Goal: Transaction & Acquisition: Purchase product/service

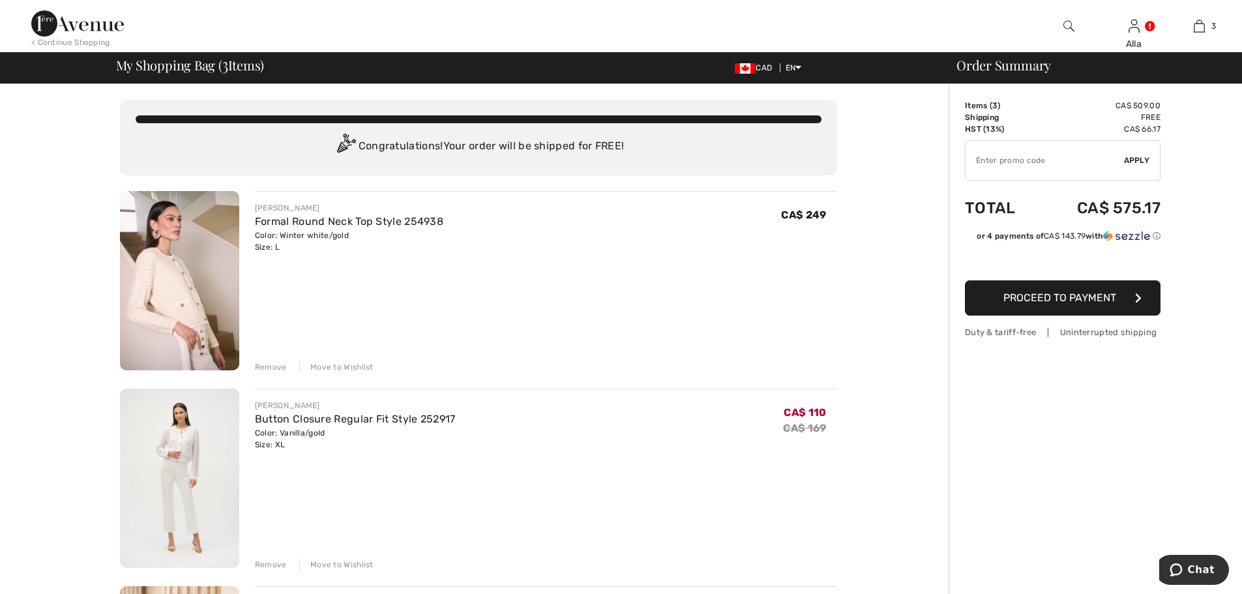
click at [263, 368] on div "Remove" at bounding box center [271, 367] width 32 height 12
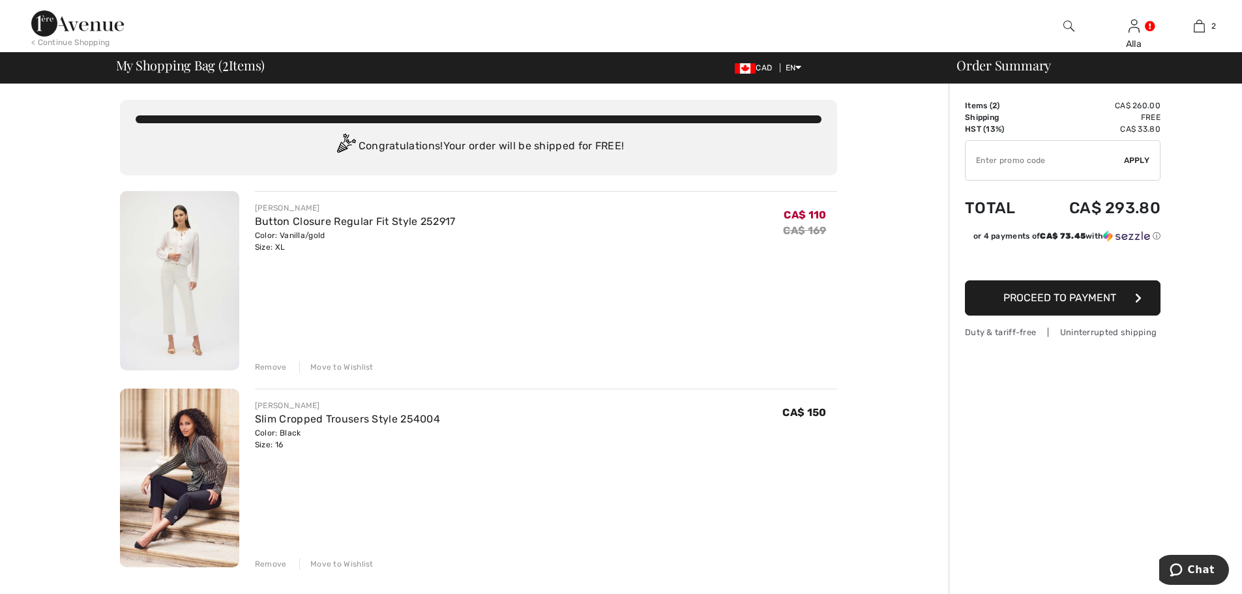
click at [269, 367] on div "Remove" at bounding box center [271, 367] width 32 height 12
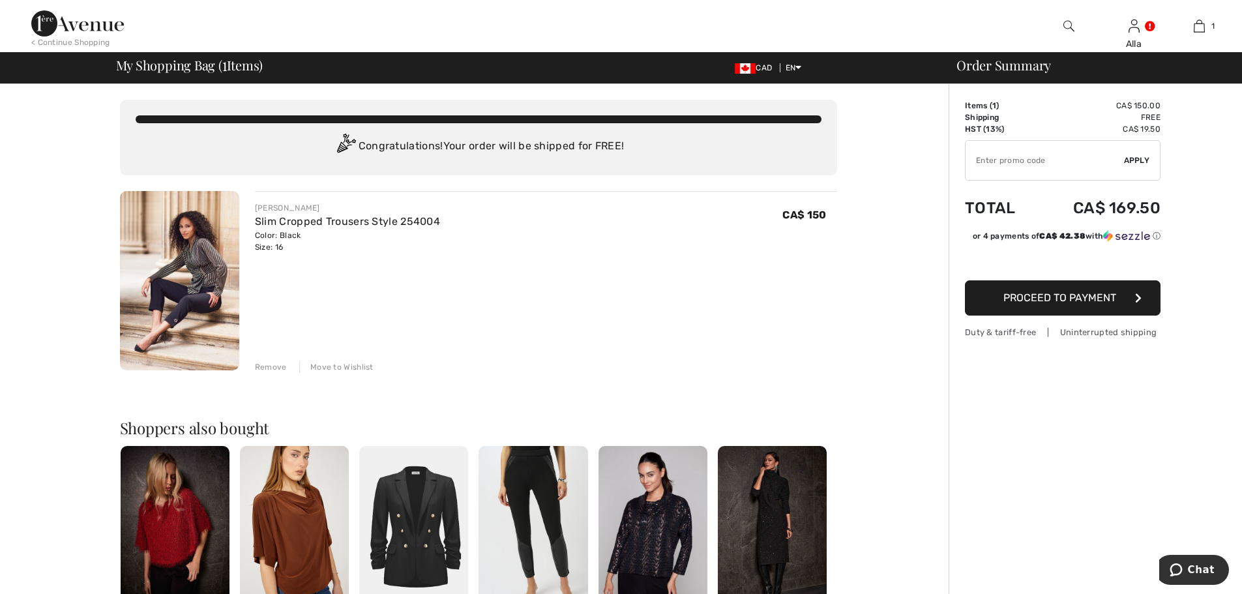
click at [193, 265] on img at bounding box center [179, 280] width 119 height 179
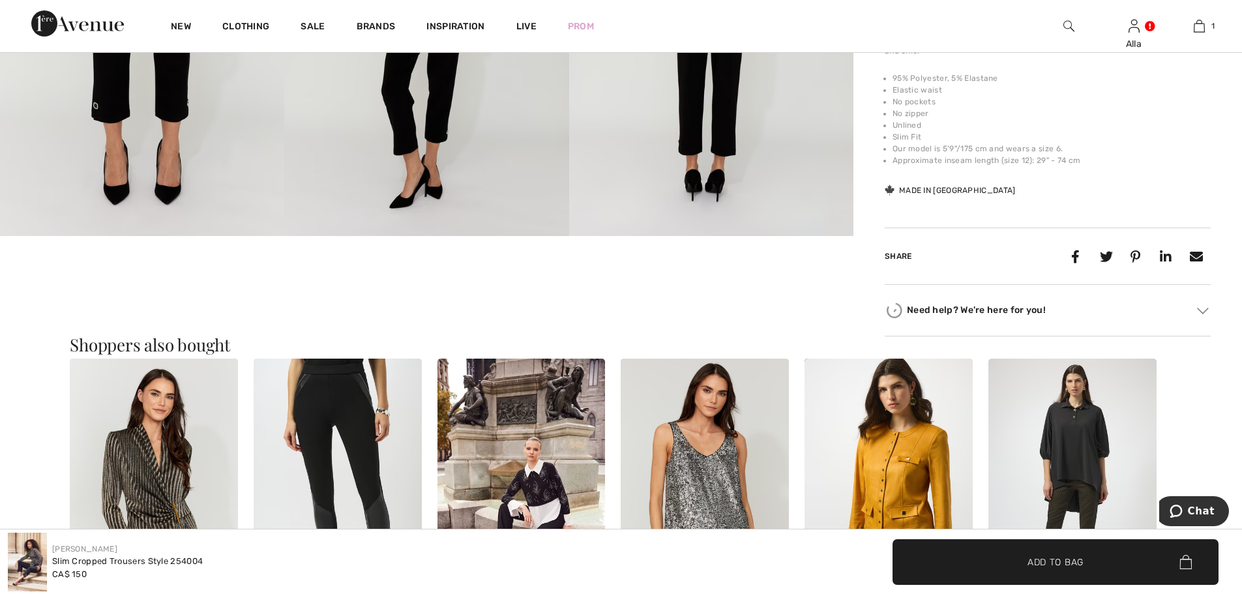
scroll to position [1108, 0]
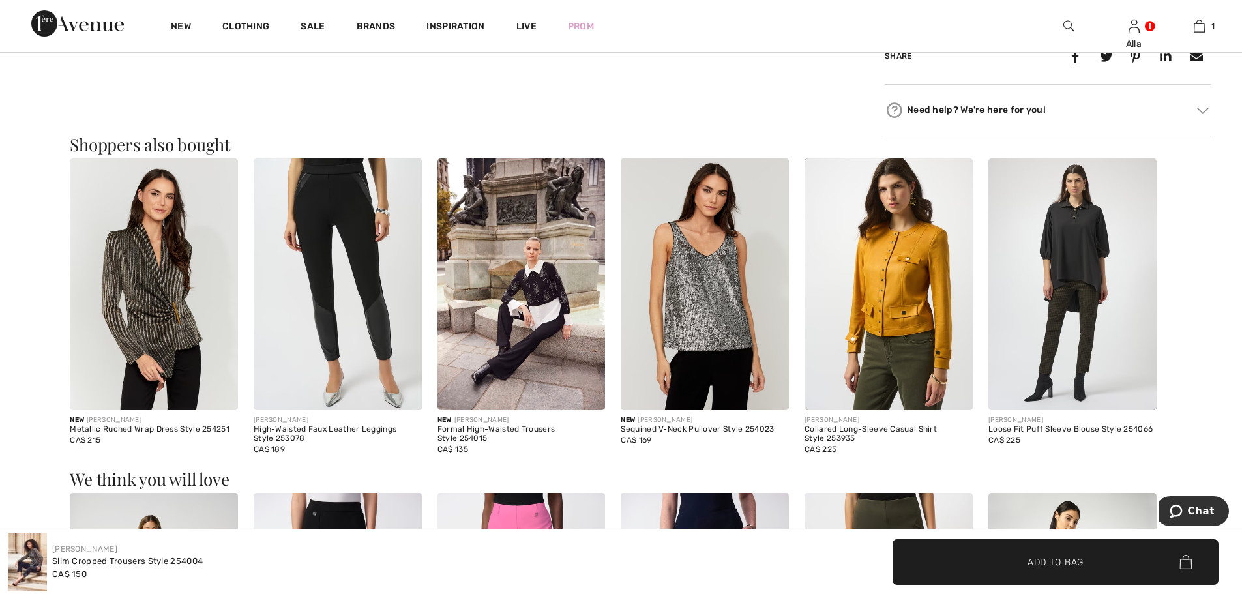
click at [900, 277] on img at bounding box center [889, 284] width 168 height 252
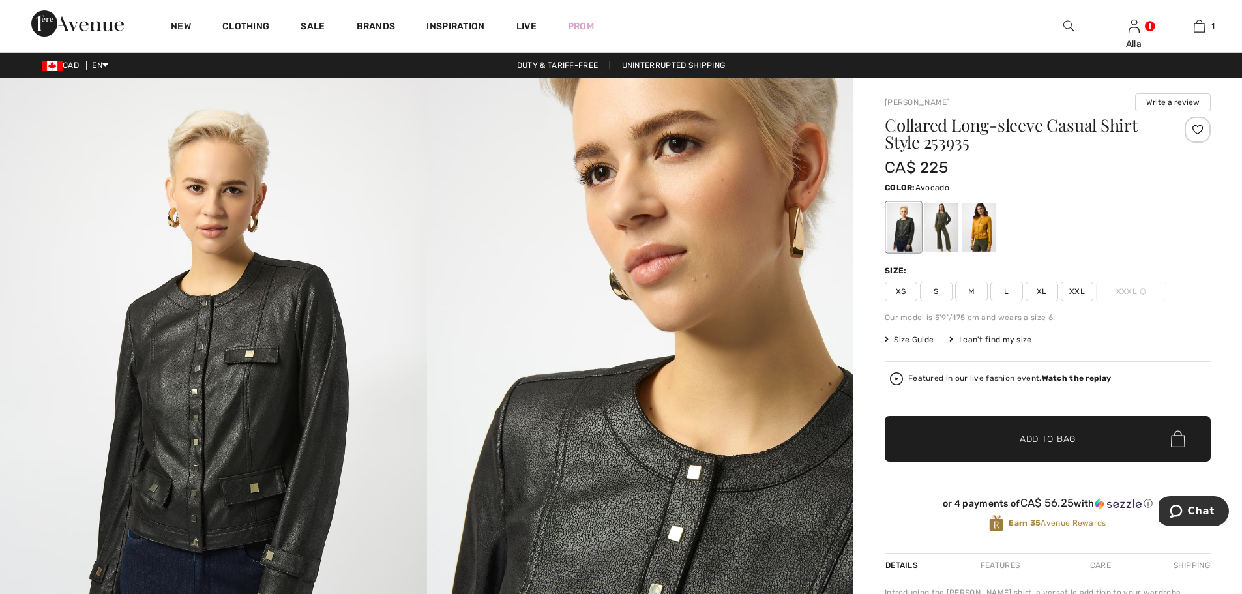
click at [945, 229] on div at bounding box center [942, 227] width 34 height 49
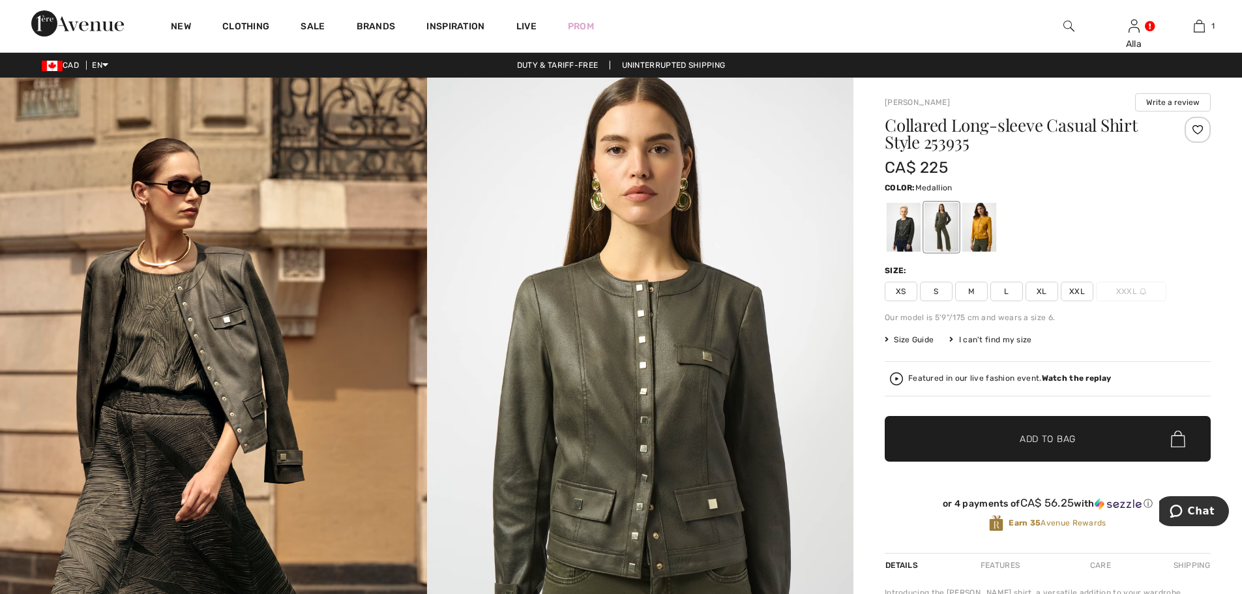
click at [980, 229] on div at bounding box center [979, 227] width 34 height 49
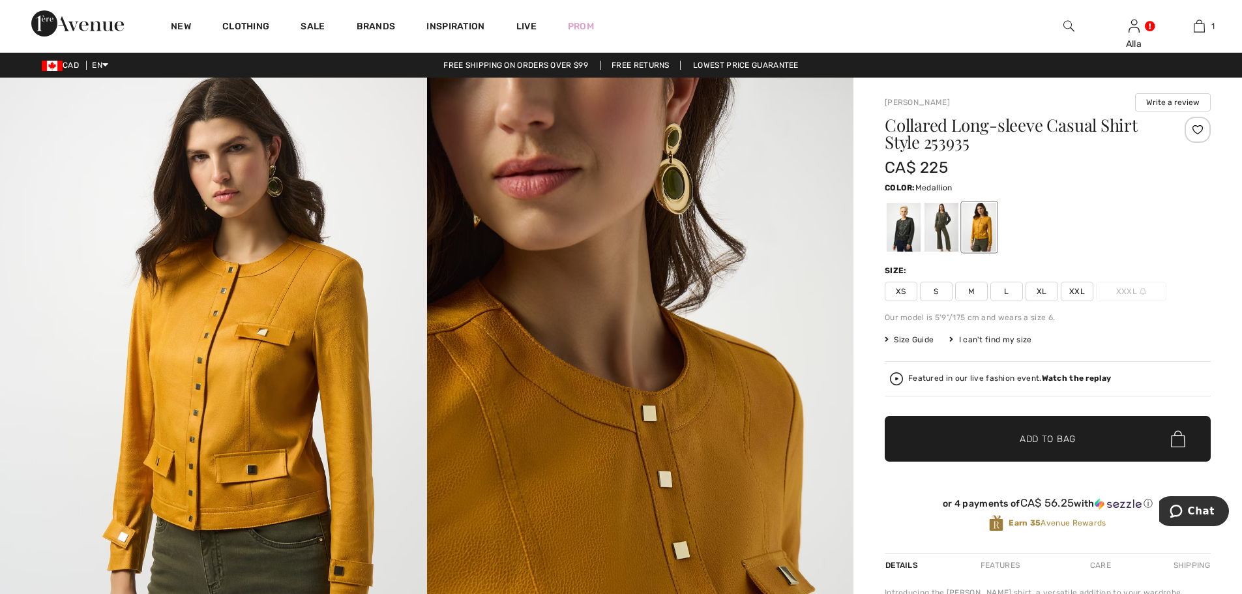
click at [1043, 293] on span "XL" at bounding box center [1042, 292] width 33 height 20
click at [608, 439] on img at bounding box center [640, 398] width 427 height 640
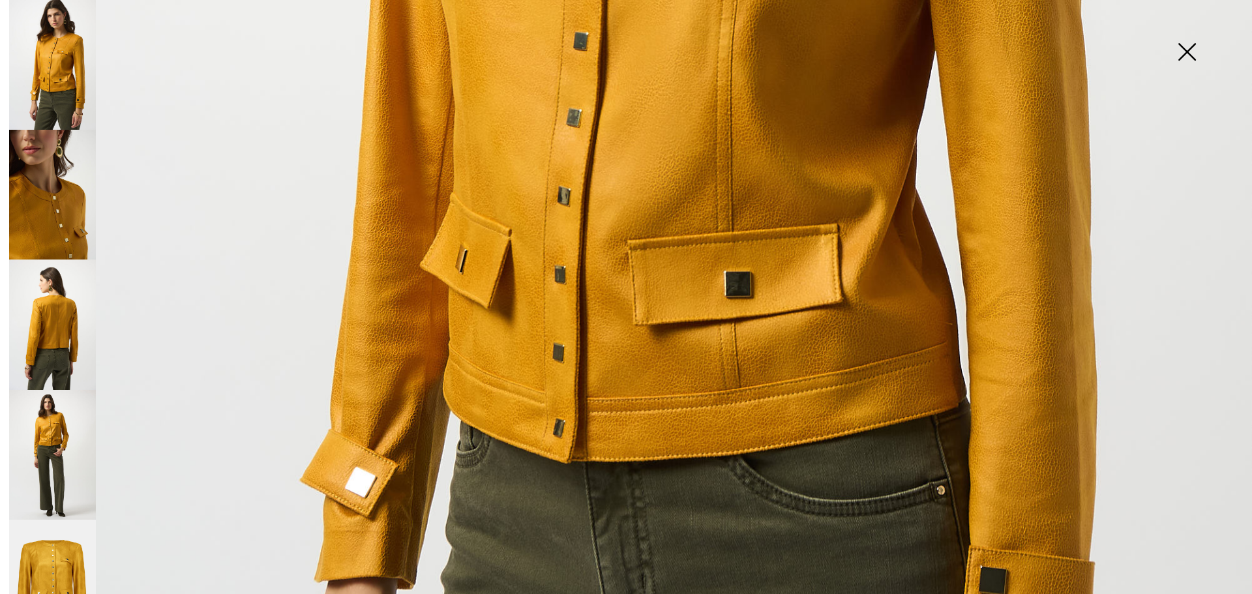
scroll to position [1108, 0]
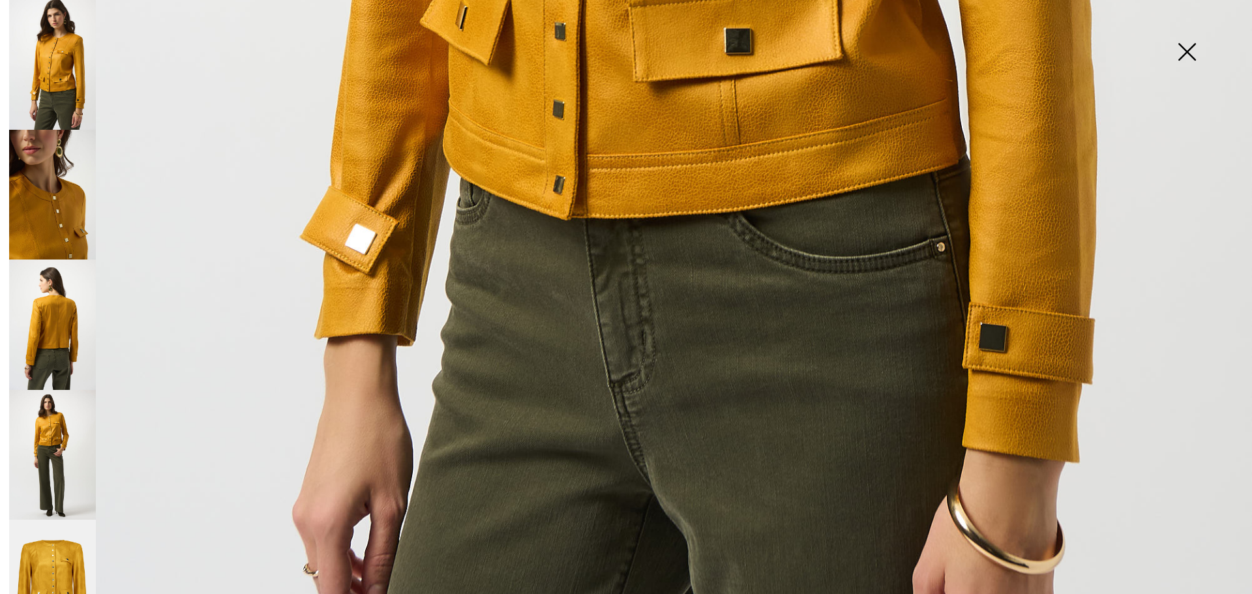
click at [48, 410] on img at bounding box center [52, 455] width 87 height 130
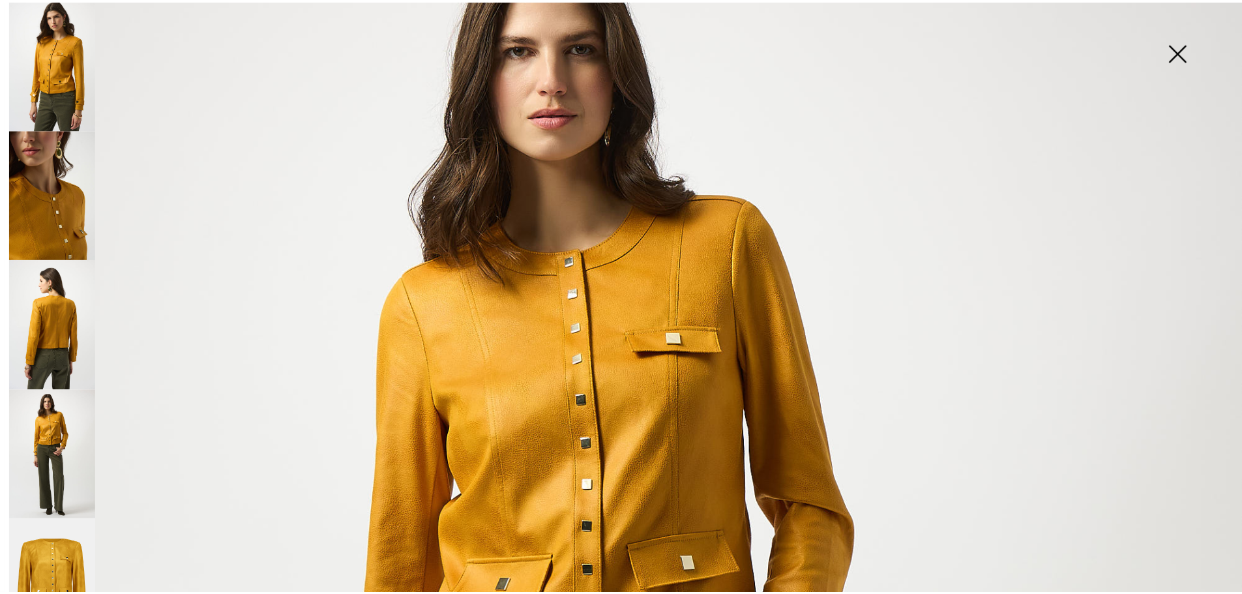
scroll to position [0, 0]
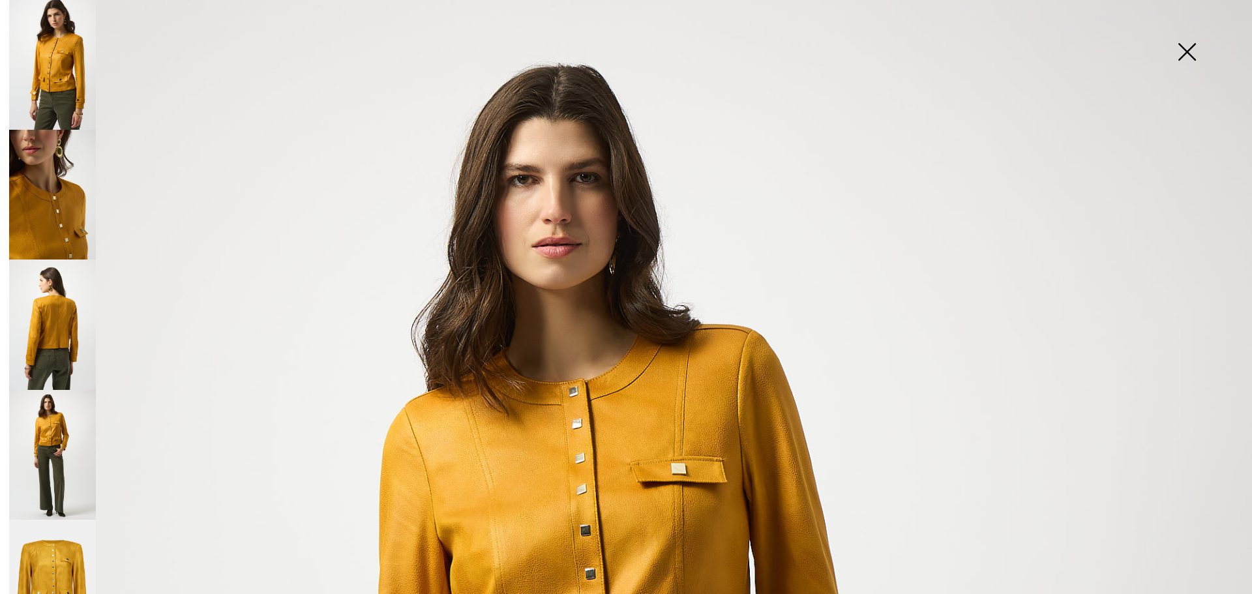
click at [1186, 51] on img at bounding box center [1186, 53] width 65 height 67
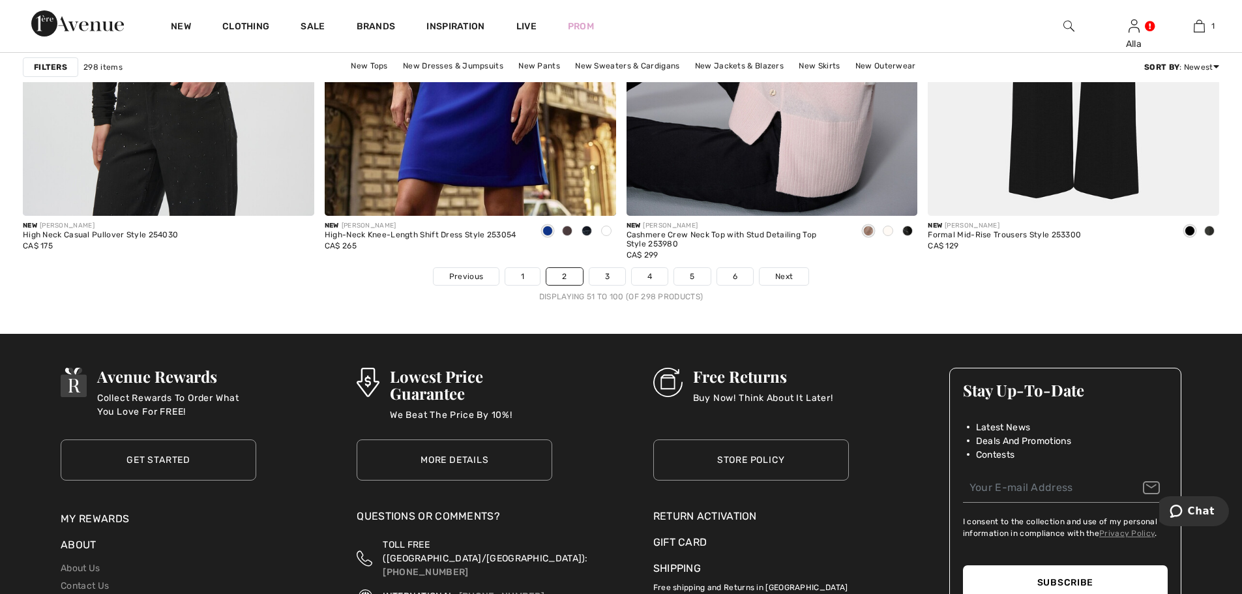
scroll to position [7563, 0]
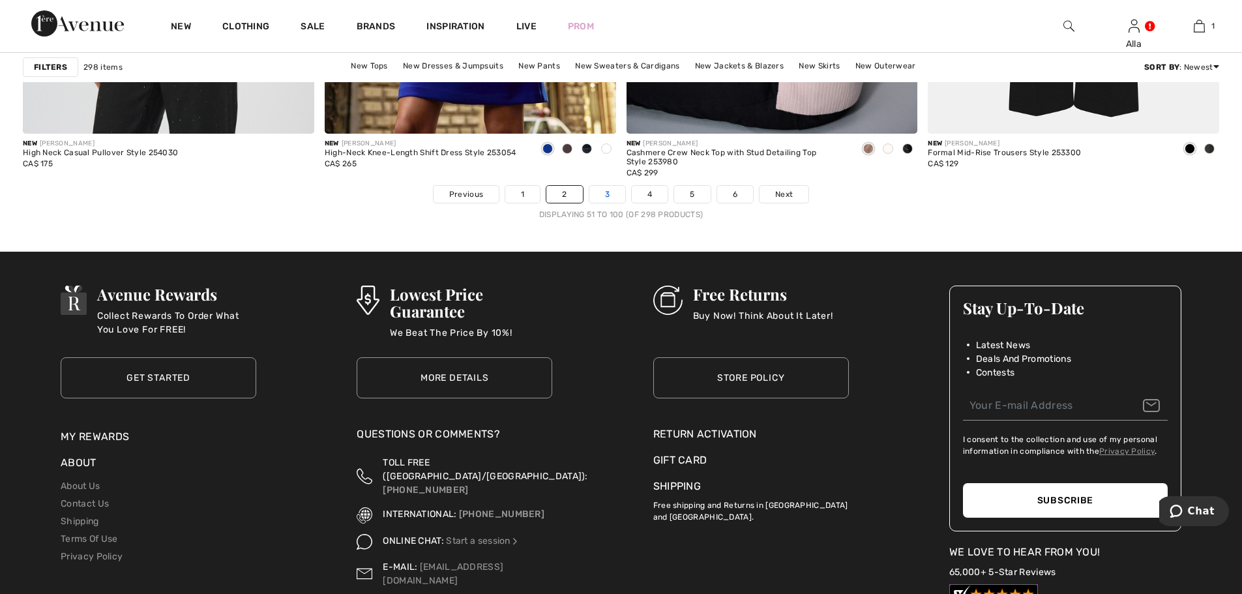
click at [610, 195] on link "3" at bounding box center [607, 194] width 36 height 17
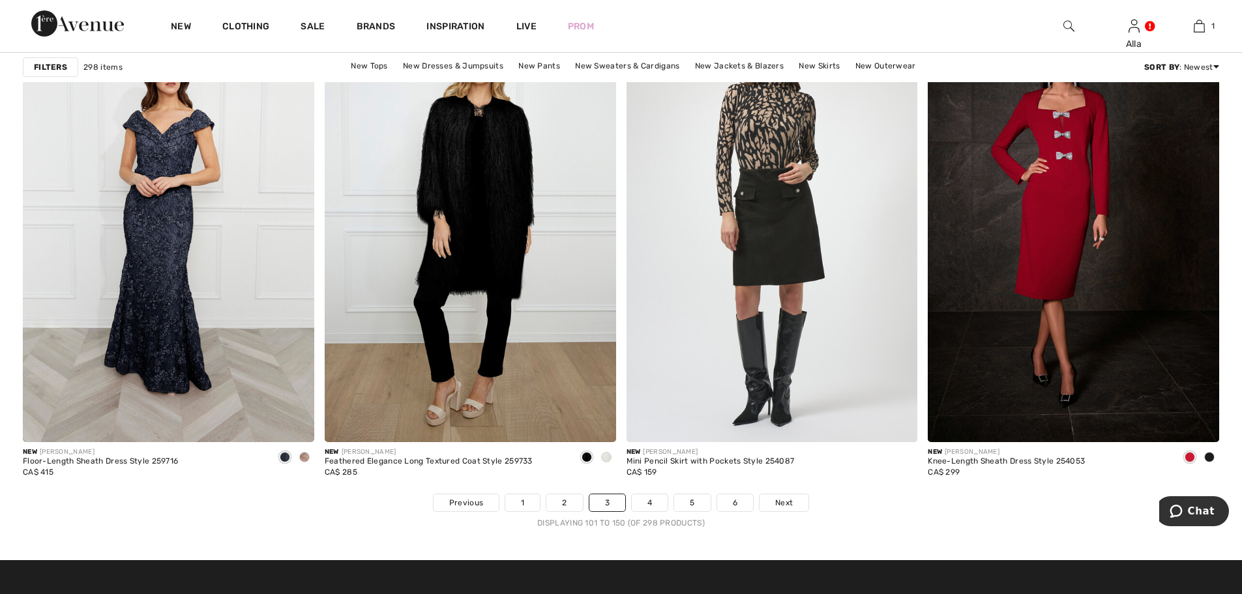
scroll to position [7367, 0]
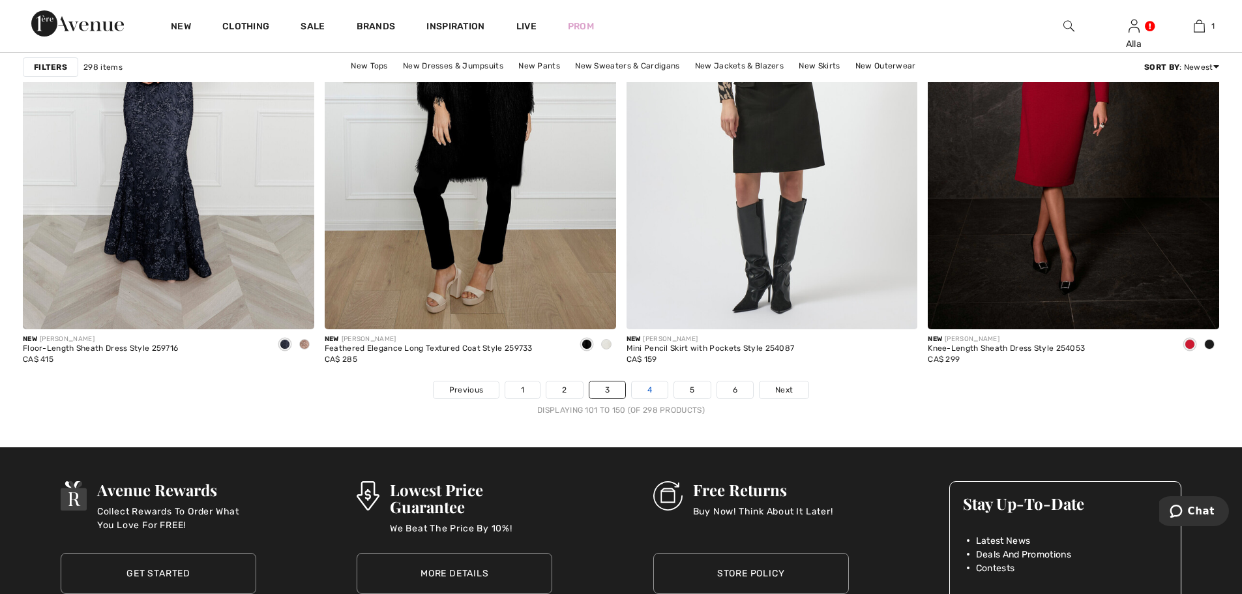
click at [649, 391] on link "4" at bounding box center [650, 389] width 36 height 17
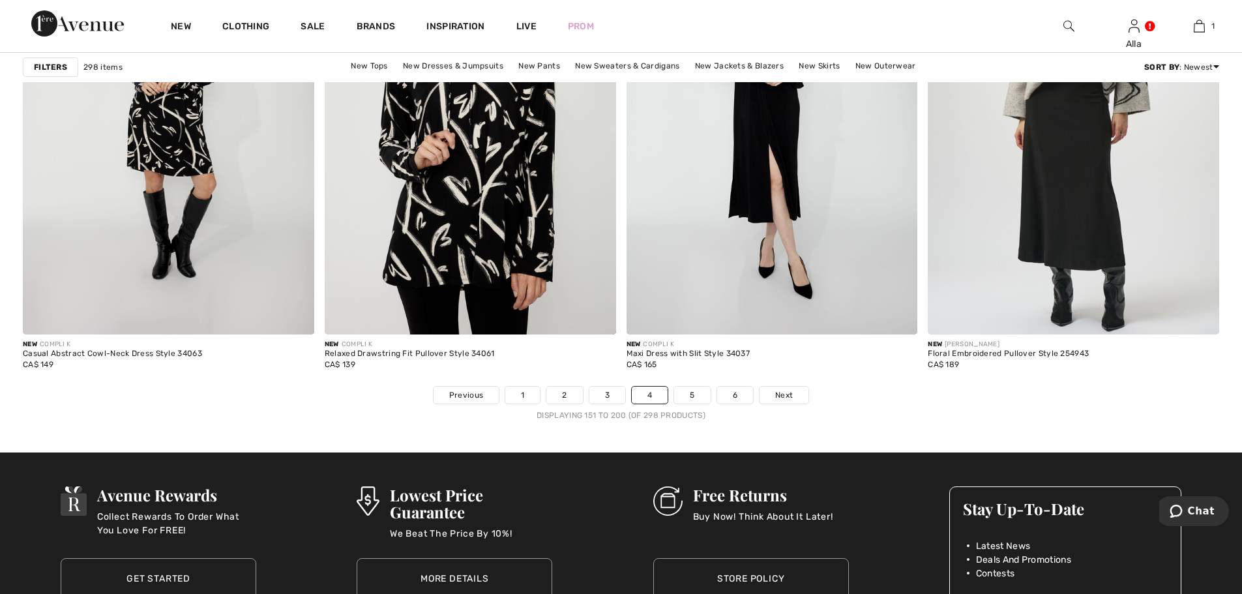
scroll to position [7433, 0]
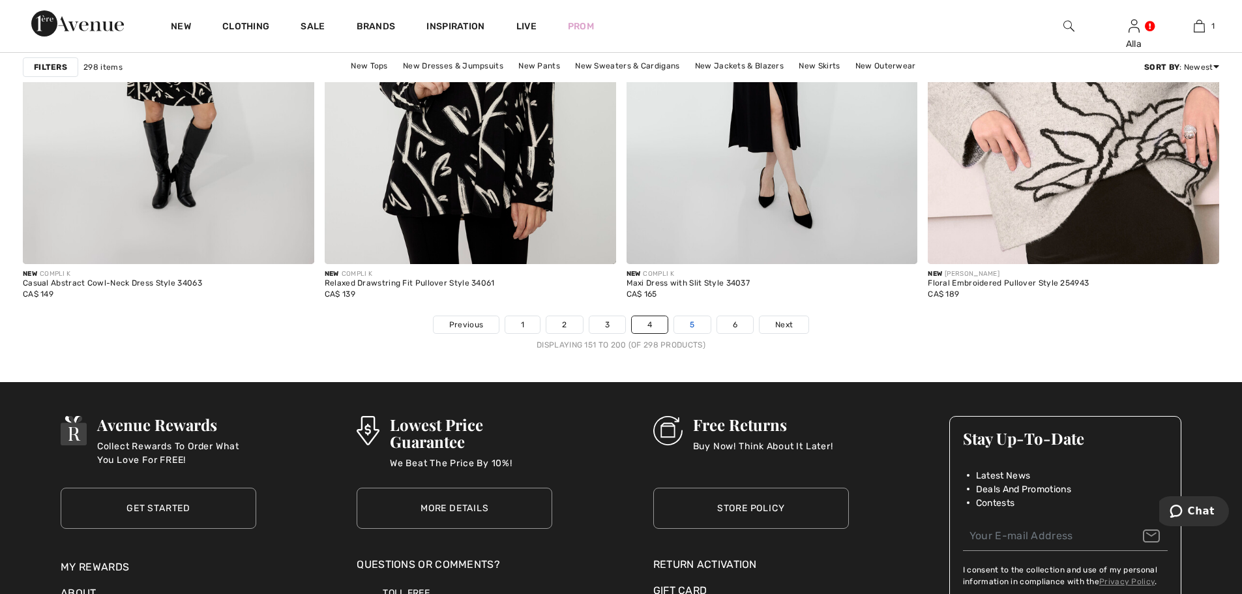
click at [694, 325] on link "5" at bounding box center [692, 324] width 36 height 17
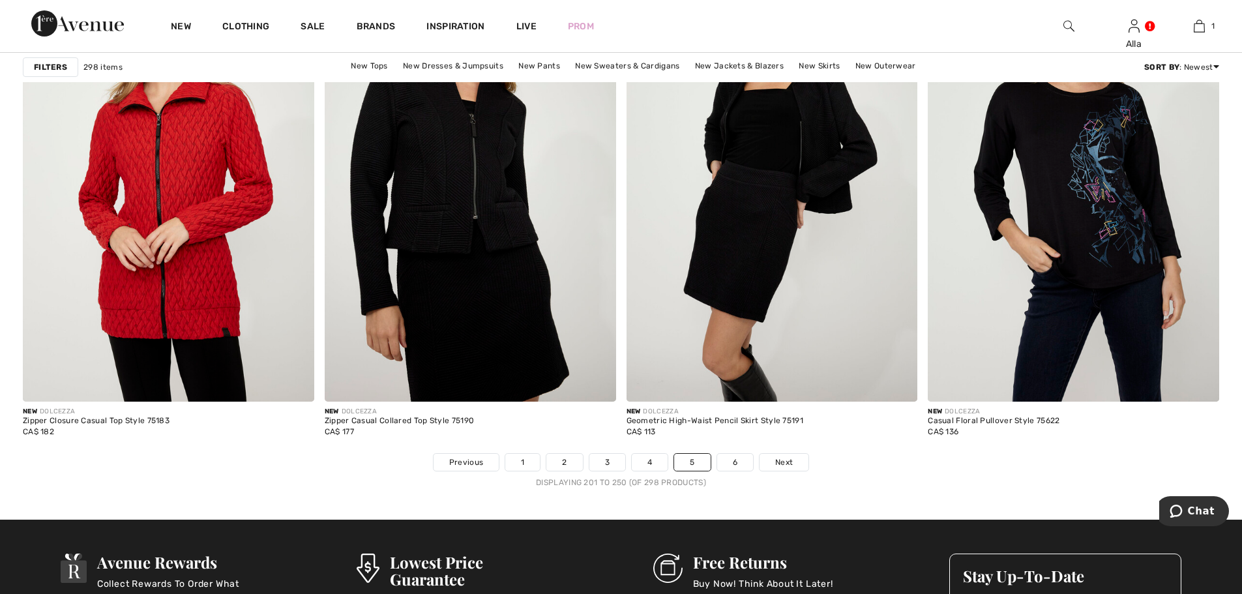
scroll to position [7302, 0]
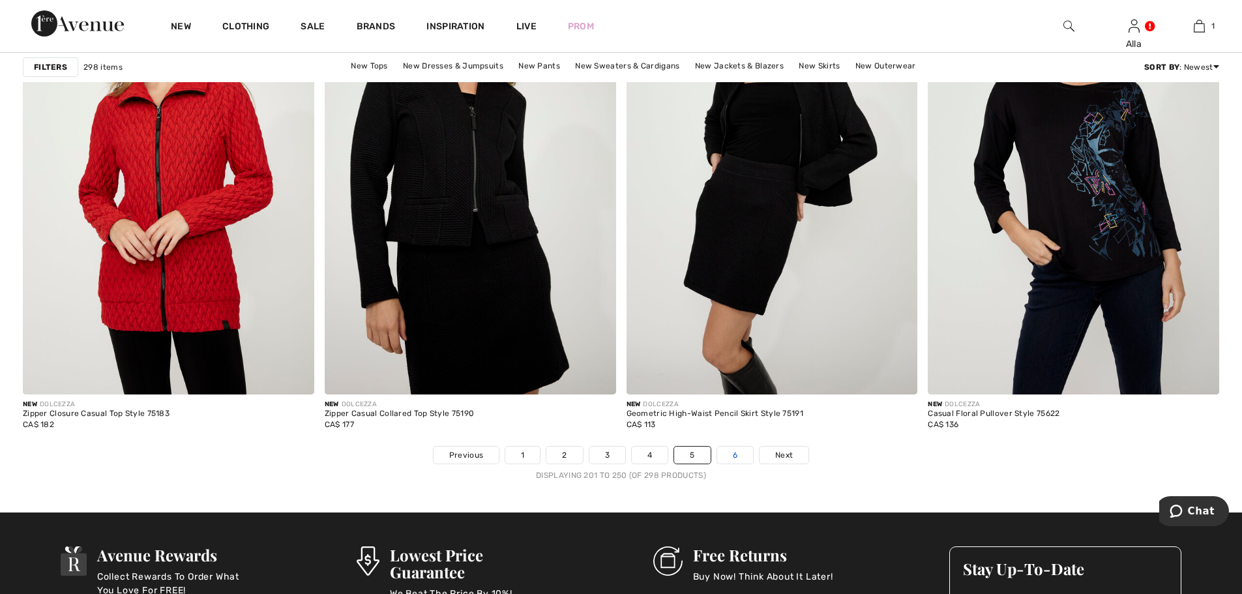
click at [735, 454] on link "6" at bounding box center [735, 455] width 36 height 17
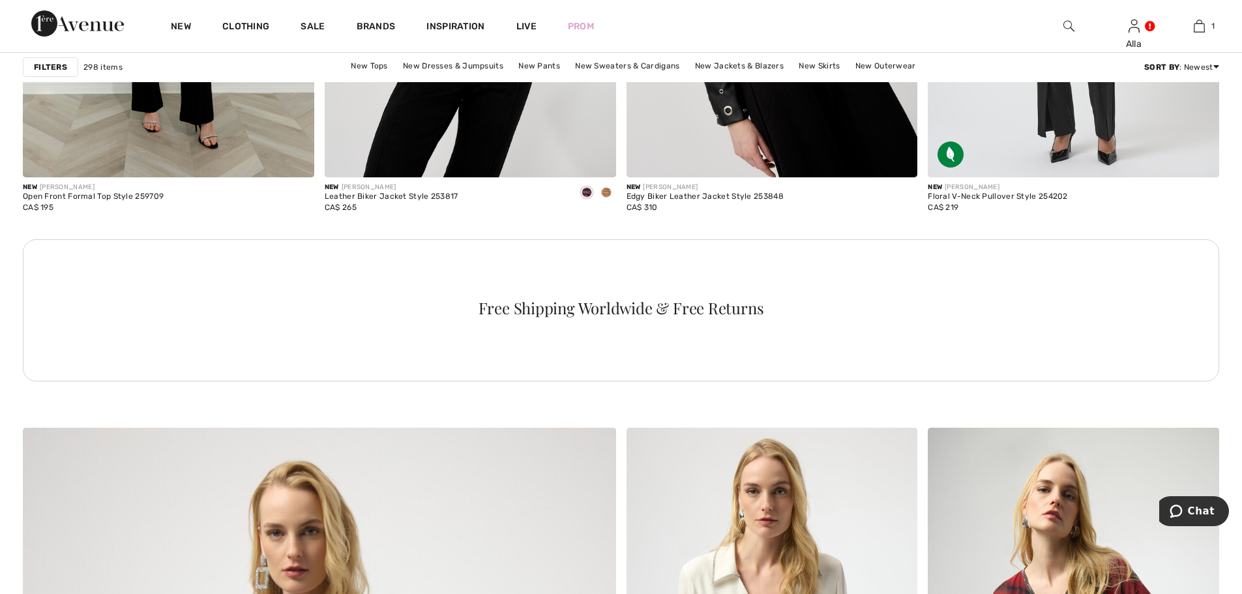
scroll to position [3260, 0]
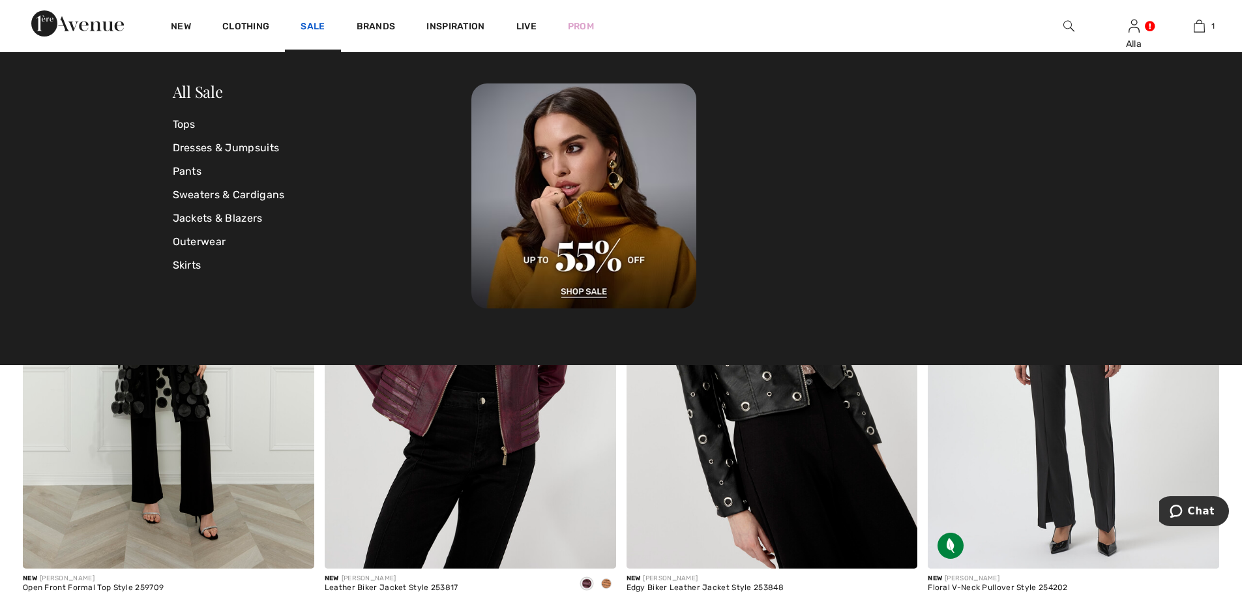
click at [316, 27] on link "Sale" at bounding box center [313, 28] width 24 height 14
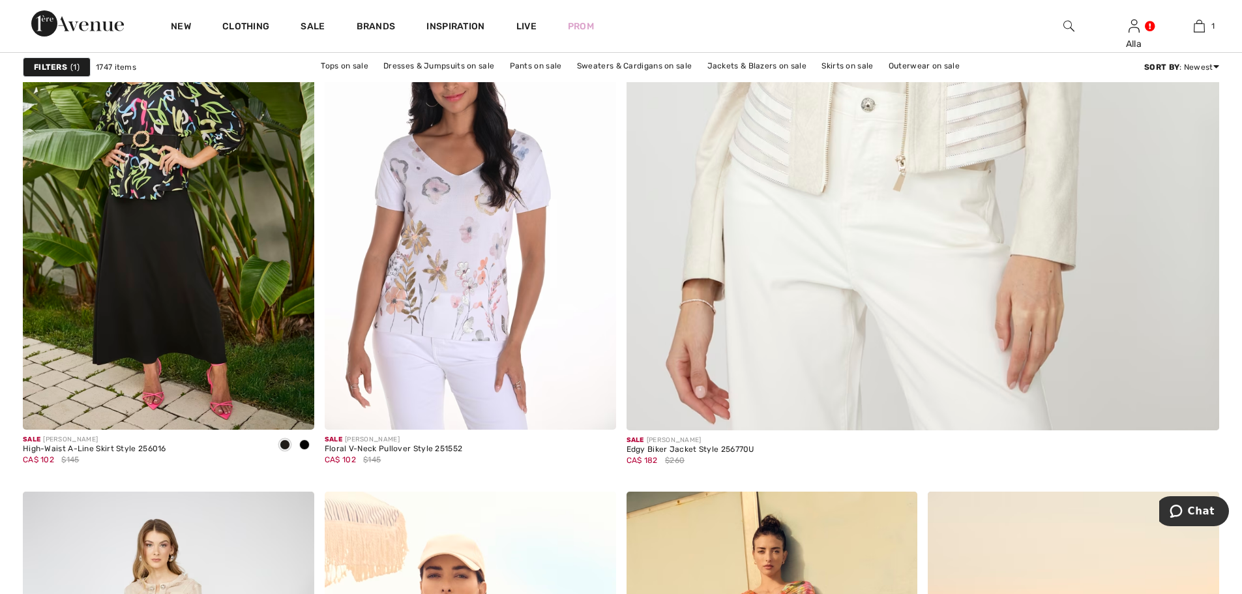
scroll to position [717, 0]
click at [432, 267] on img at bounding box center [470, 210] width 291 height 437
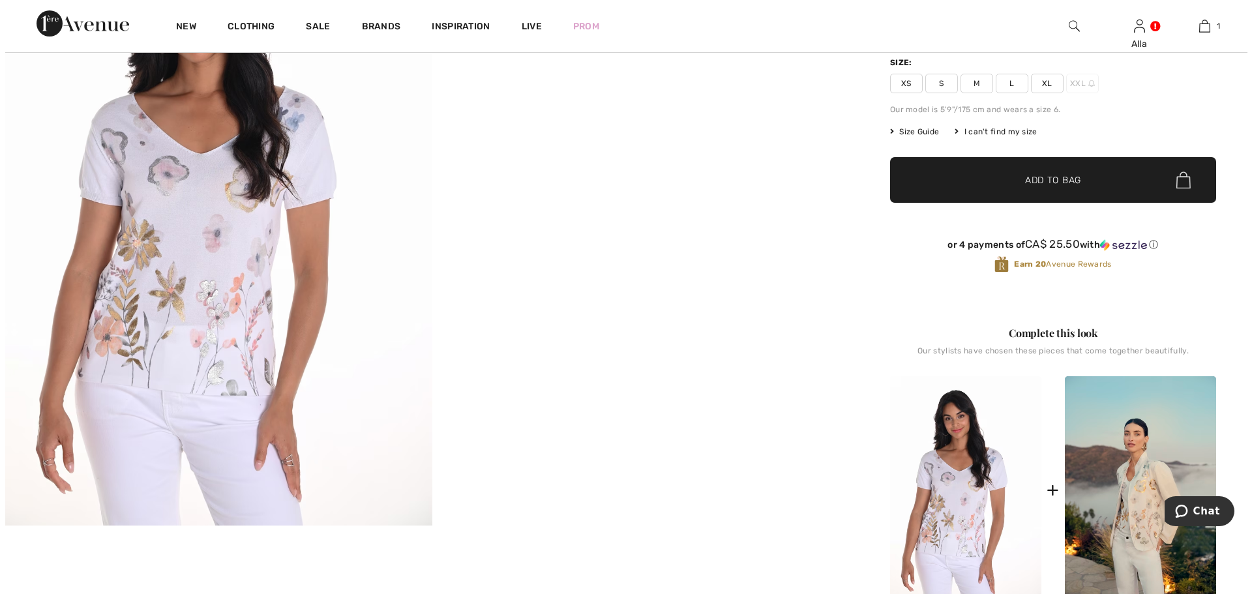
scroll to position [196, 0]
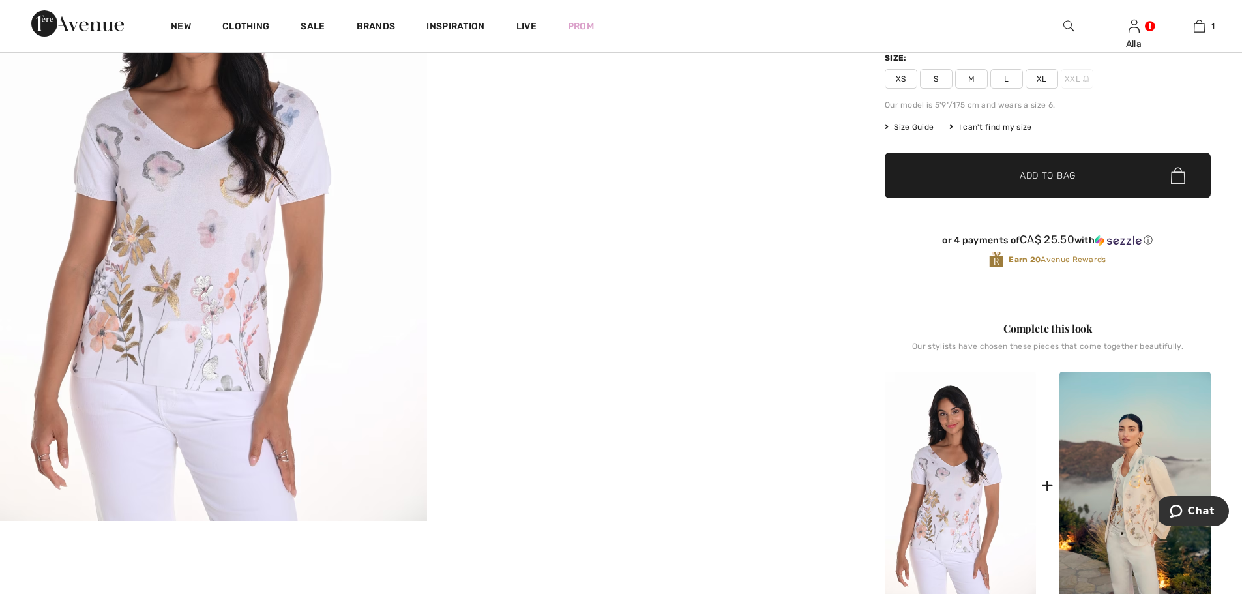
click at [201, 264] on img at bounding box center [213, 201] width 427 height 639
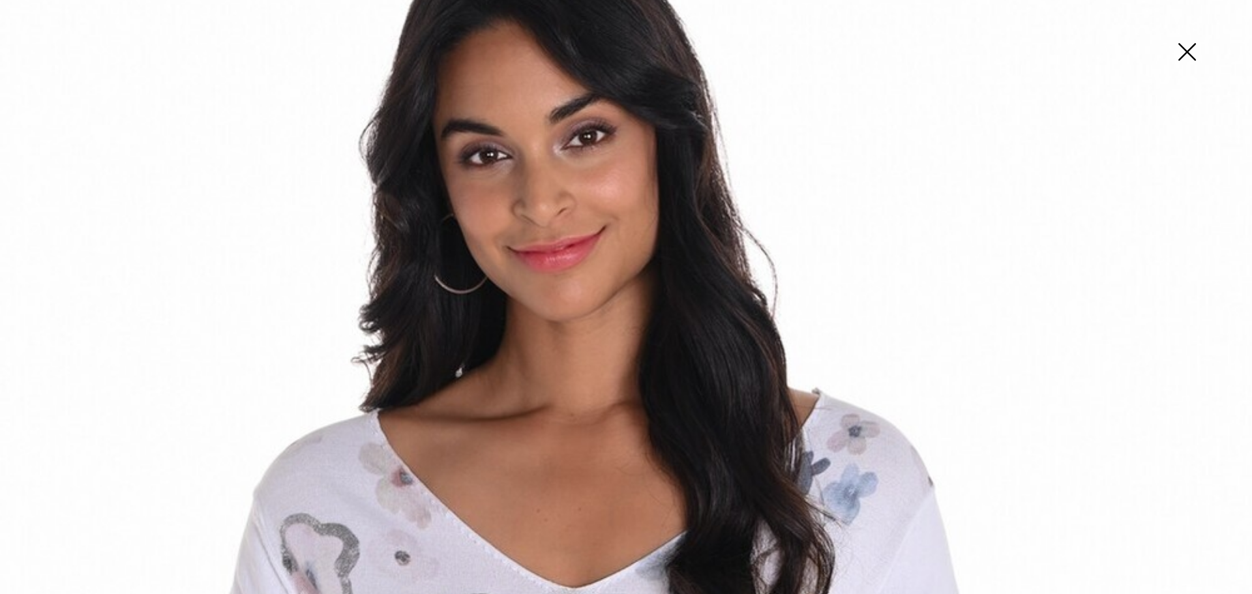
click at [1190, 50] on img at bounding box center [1186, 53] width 65 height 67
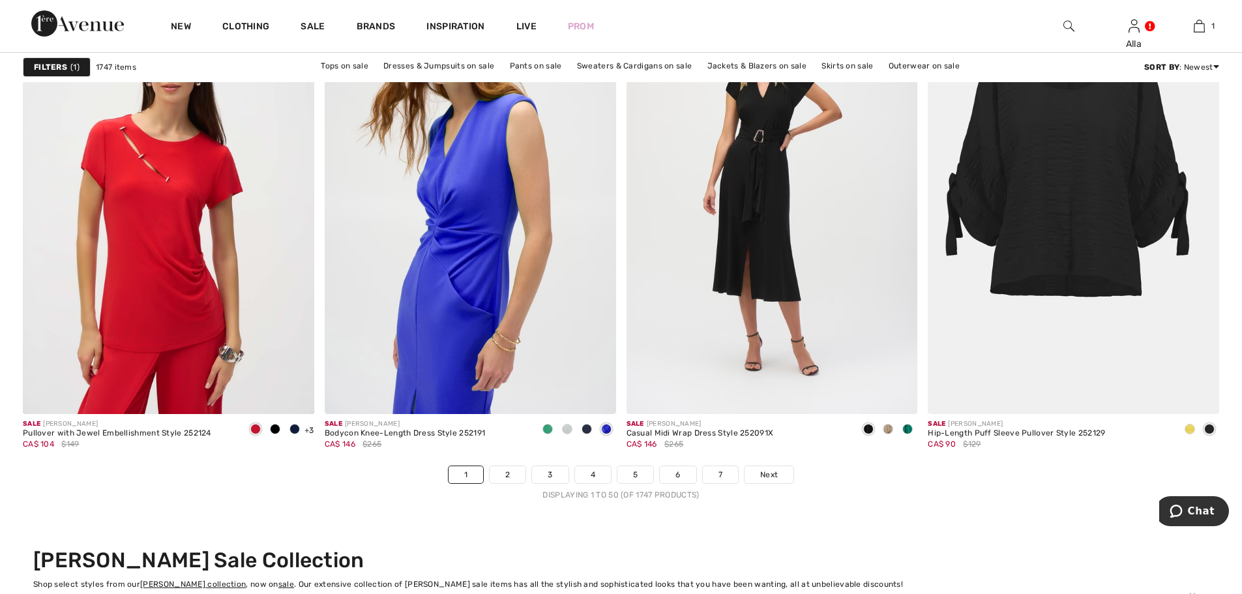
scroll to position [7433, 0]
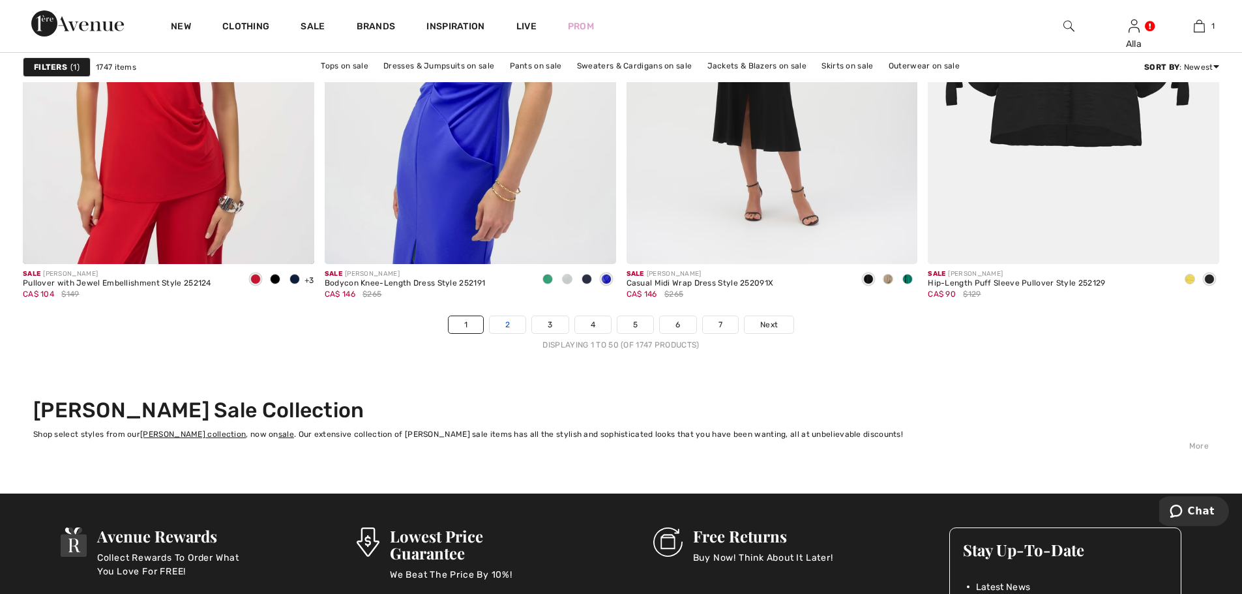
click at [504, 322] on link "2" at bounding box center [508, 324] width 36 height 17
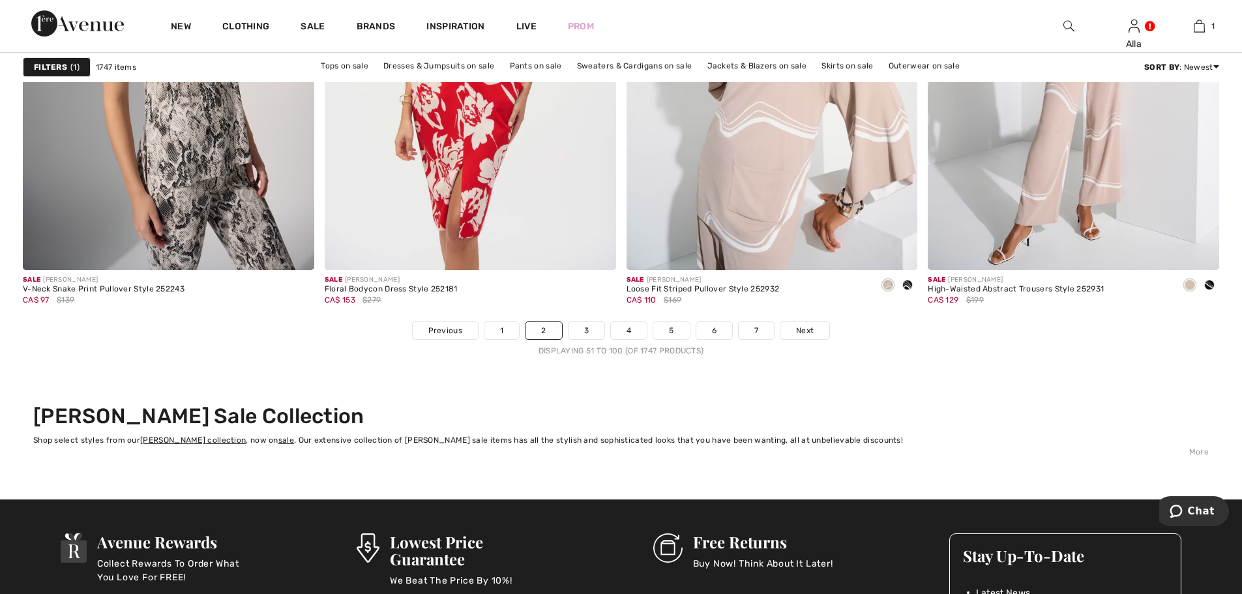
scroll to position [7433, 0]
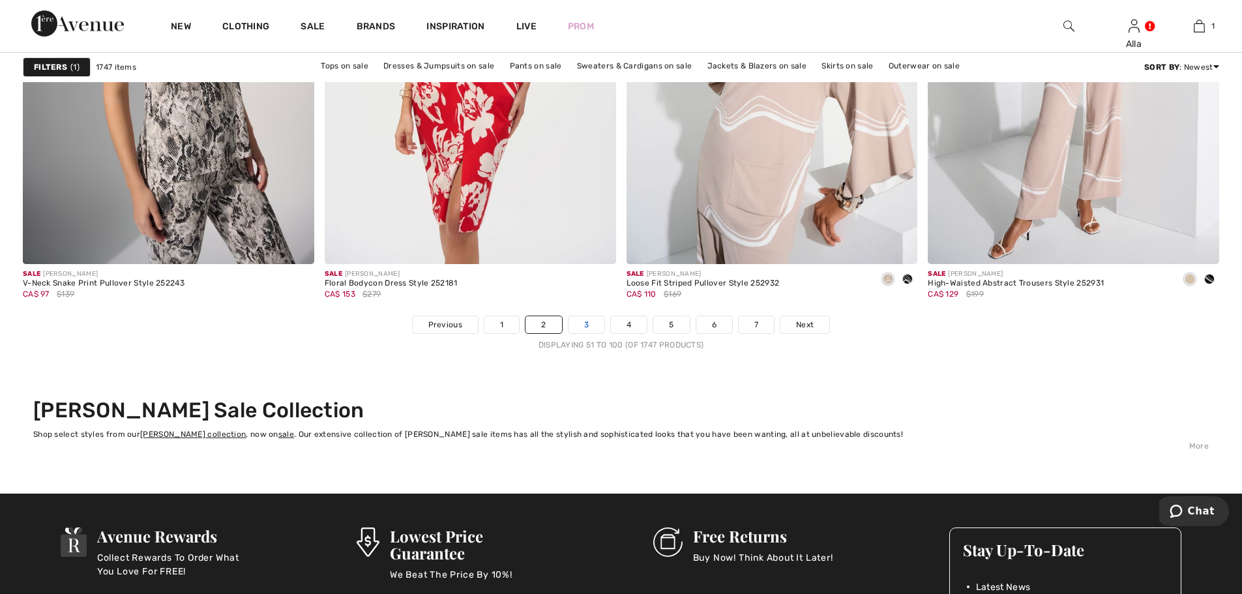
click at [587, 325] on link "3" at bounding box center [587, 324] width 36 height 17
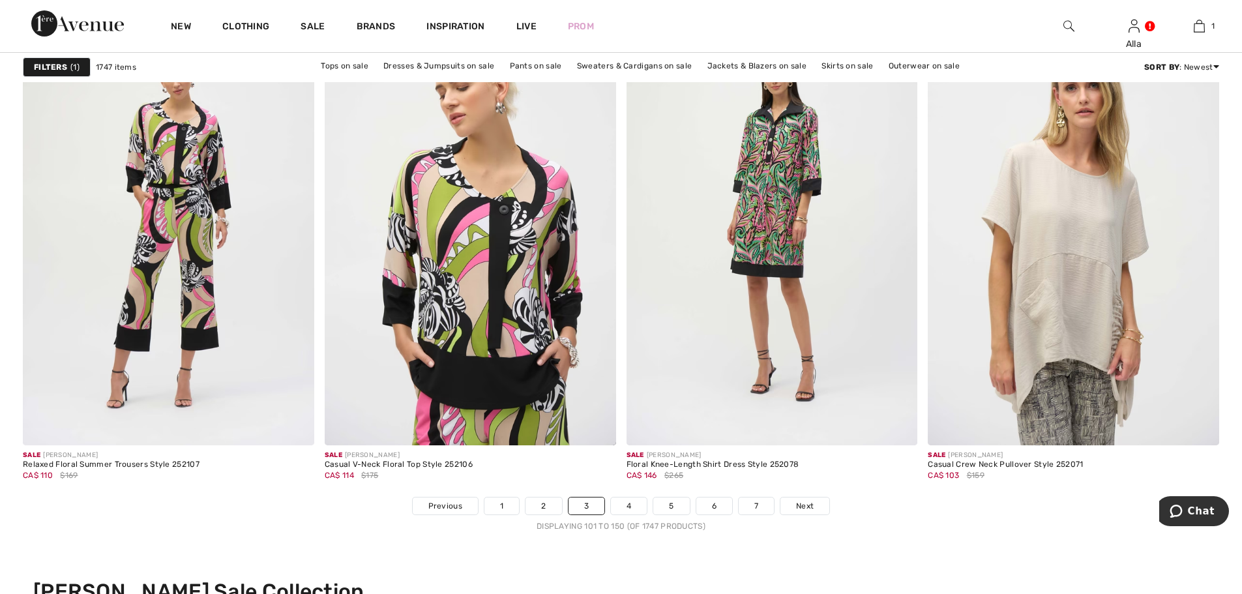
scroll to position [7433, 0]
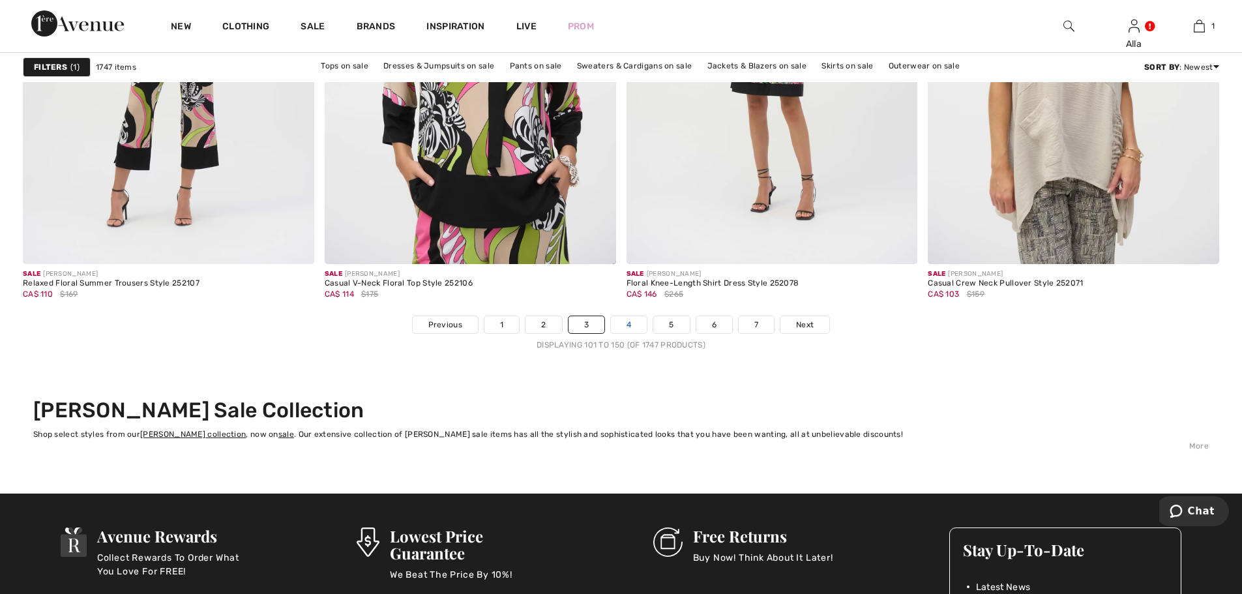
click at [634, 328] on link "4" at bounding box center [629, 324] width 36 height 17
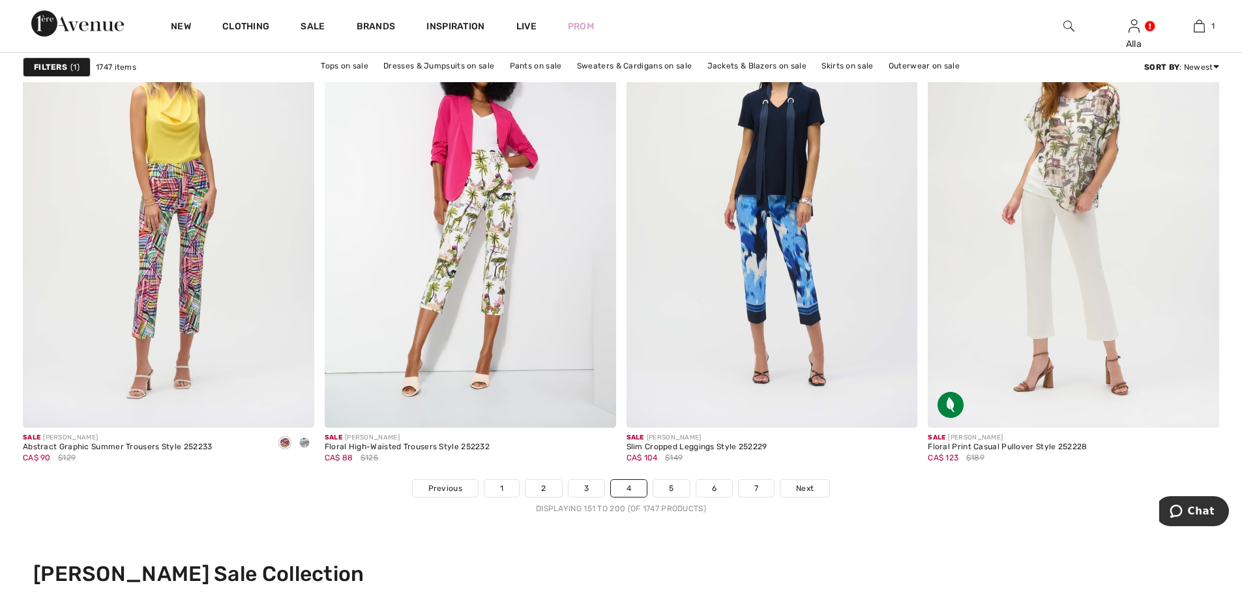
scroll to position [7302, 0]
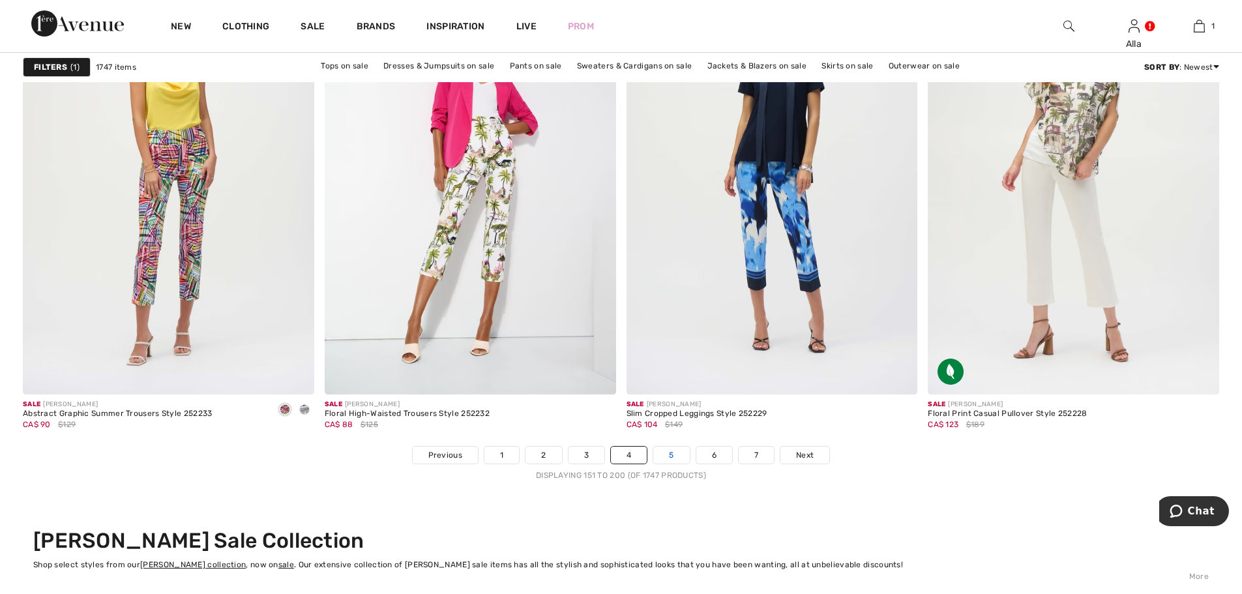
click at [670, 454] on link "5" at bounding box center [671, 455] width 36 height 17
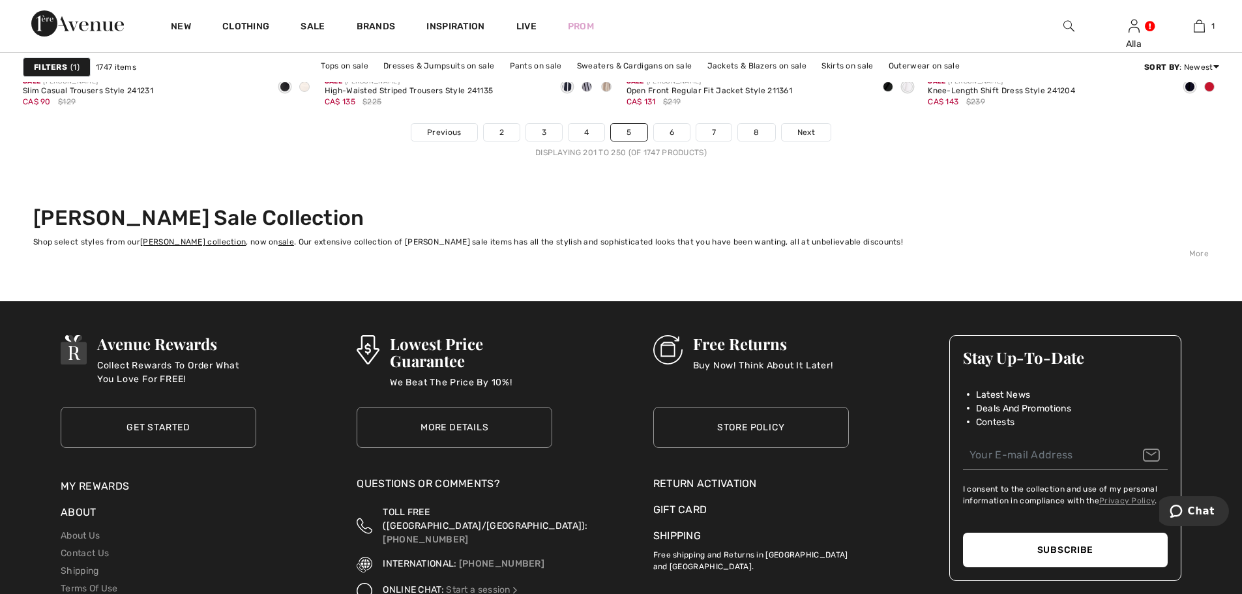
scroll to position [7628, 0]
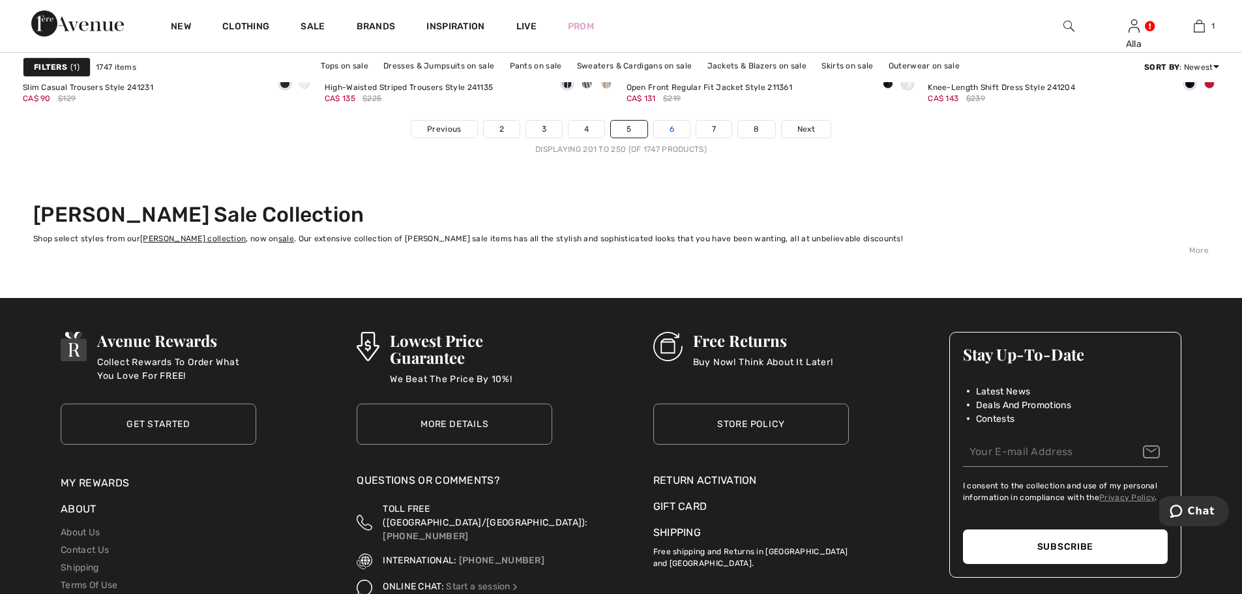
click at [674, 131] on link "6" at bounding box center [672, 129] width 36 height 17
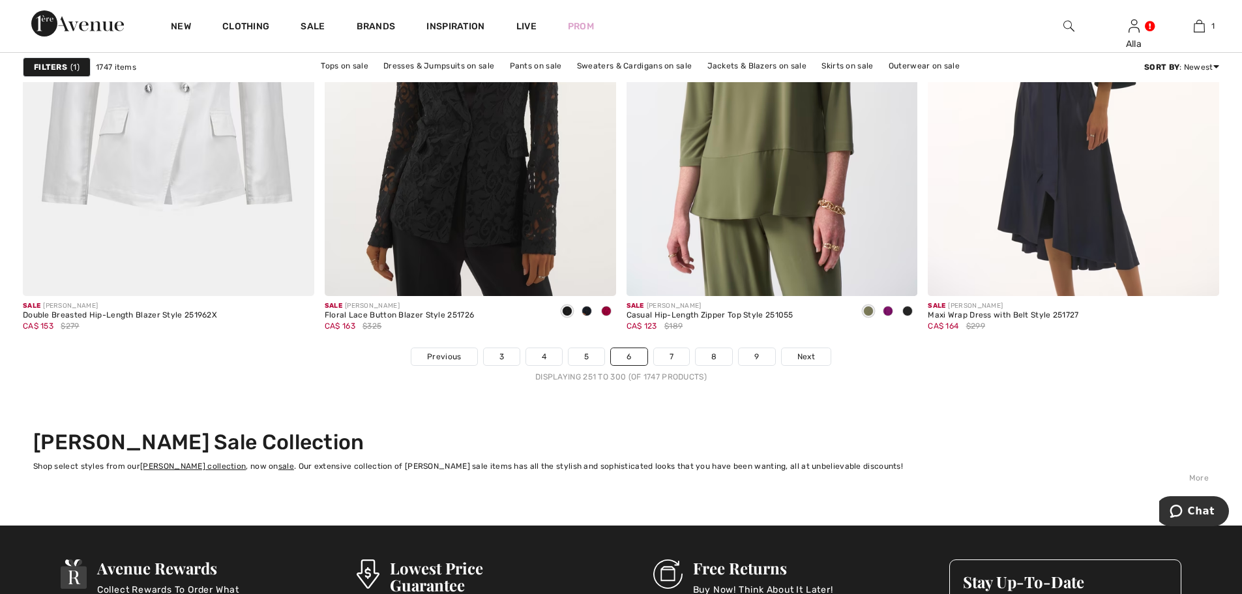
scroll to position [7433, 0]
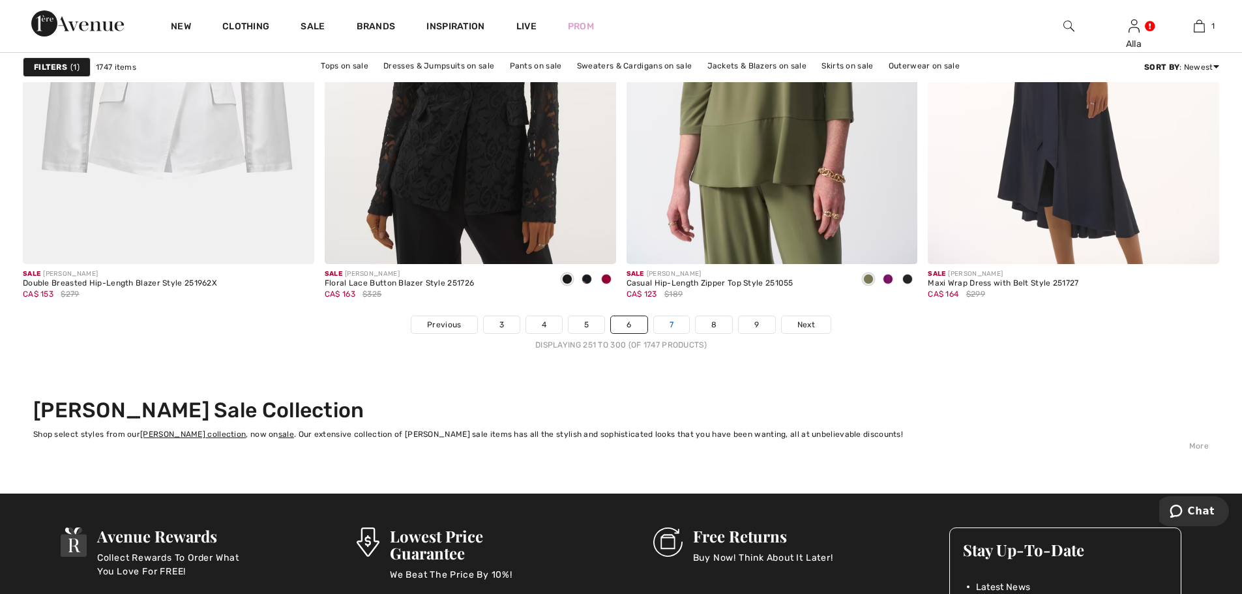
click at [673, 328] on link "7" at bounding box center [671, 324] width 35 height 17
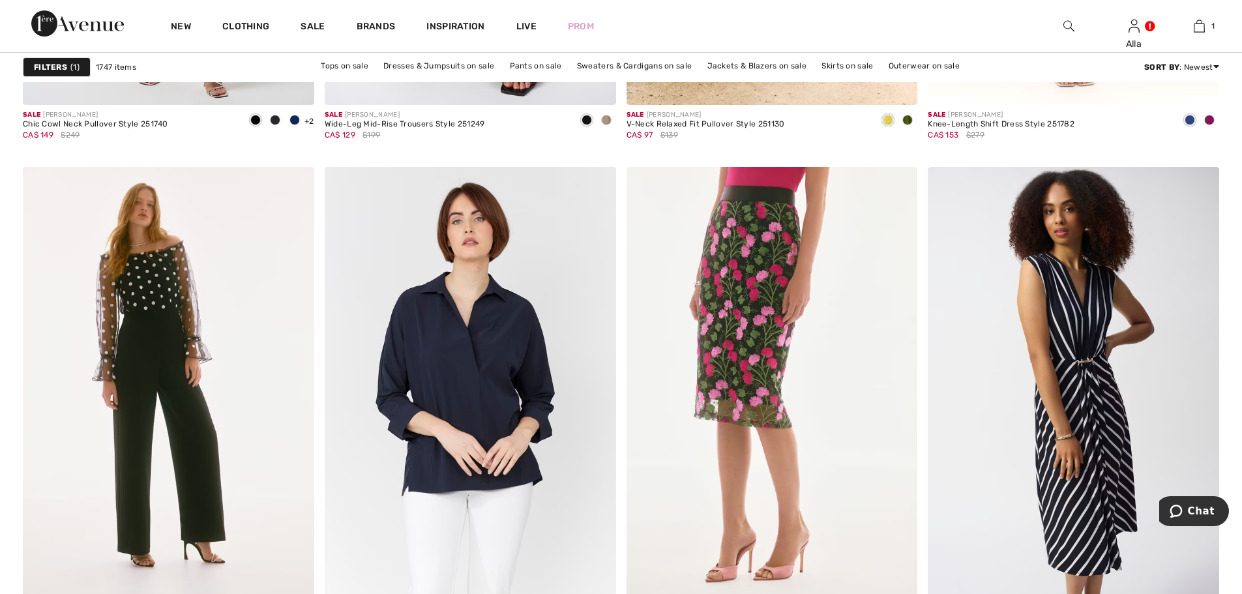
scroll to position [7302, 0]
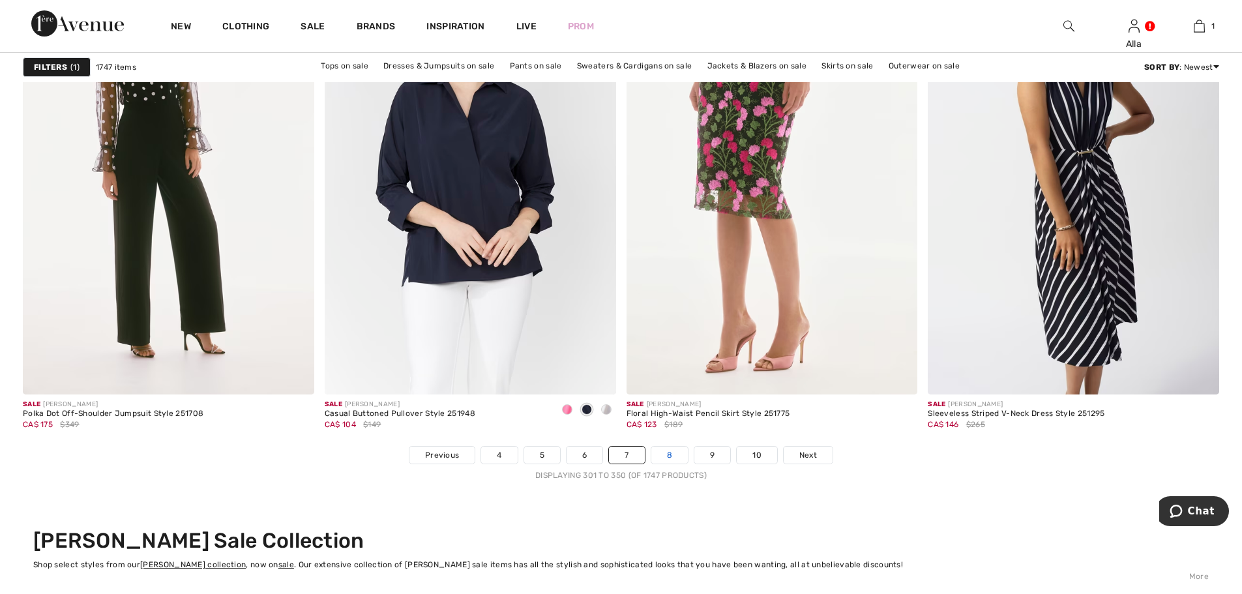
click at [665, 453] on link "8" at bounding box center [669, 455] width 37 height 17
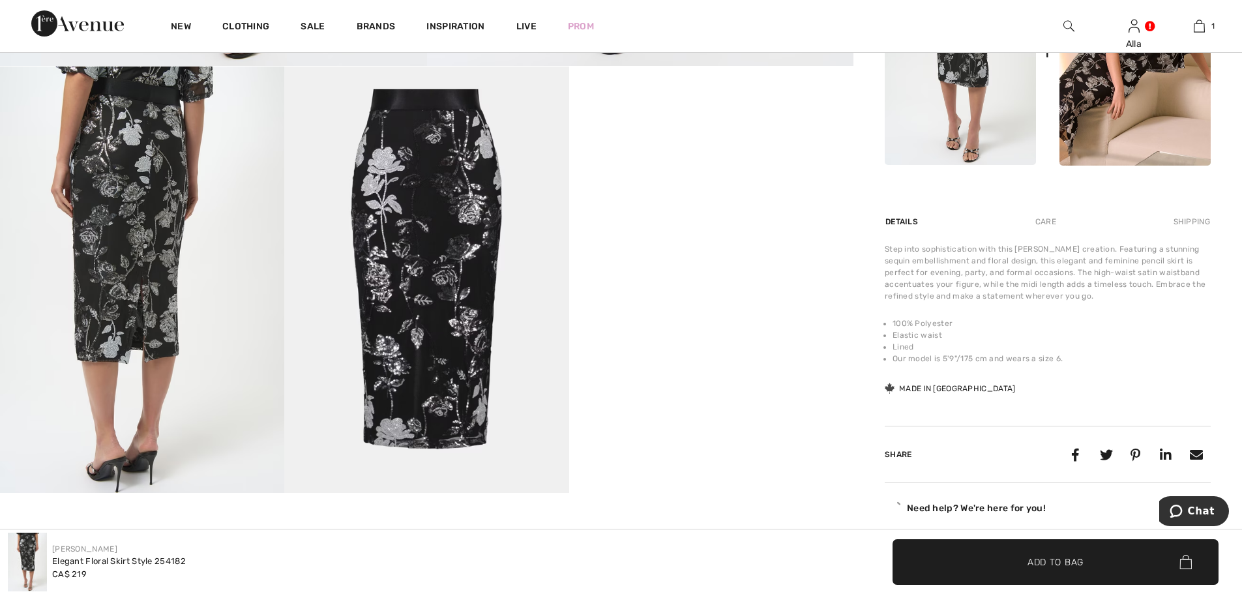
scroll to position [652, 0]
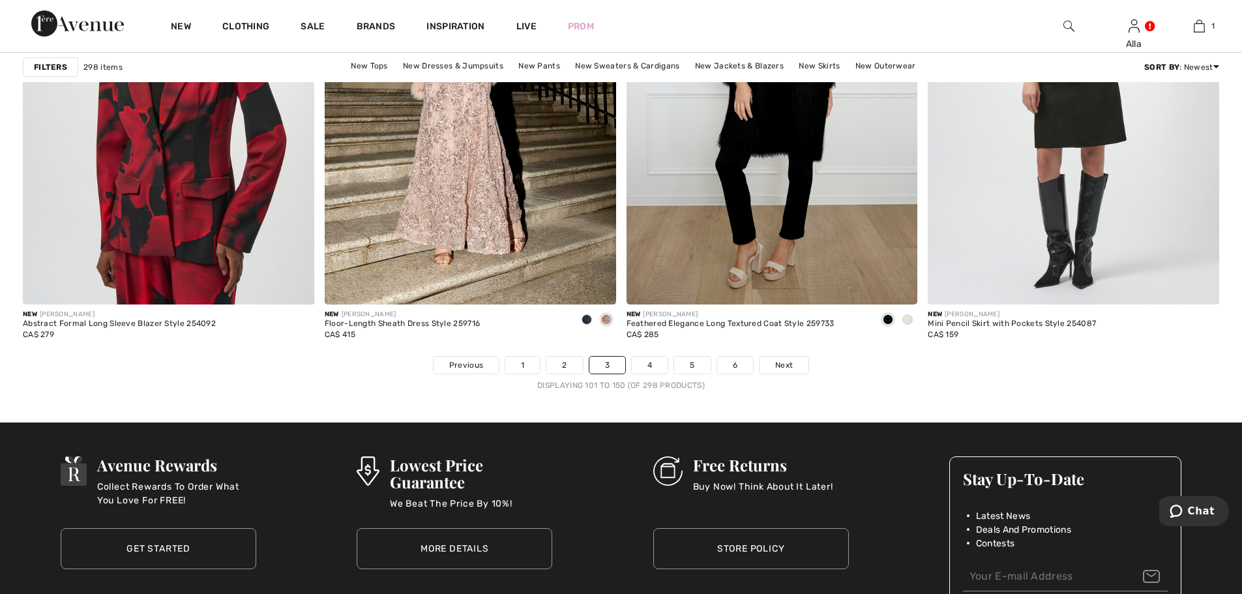
scroll to position [7433, 0]
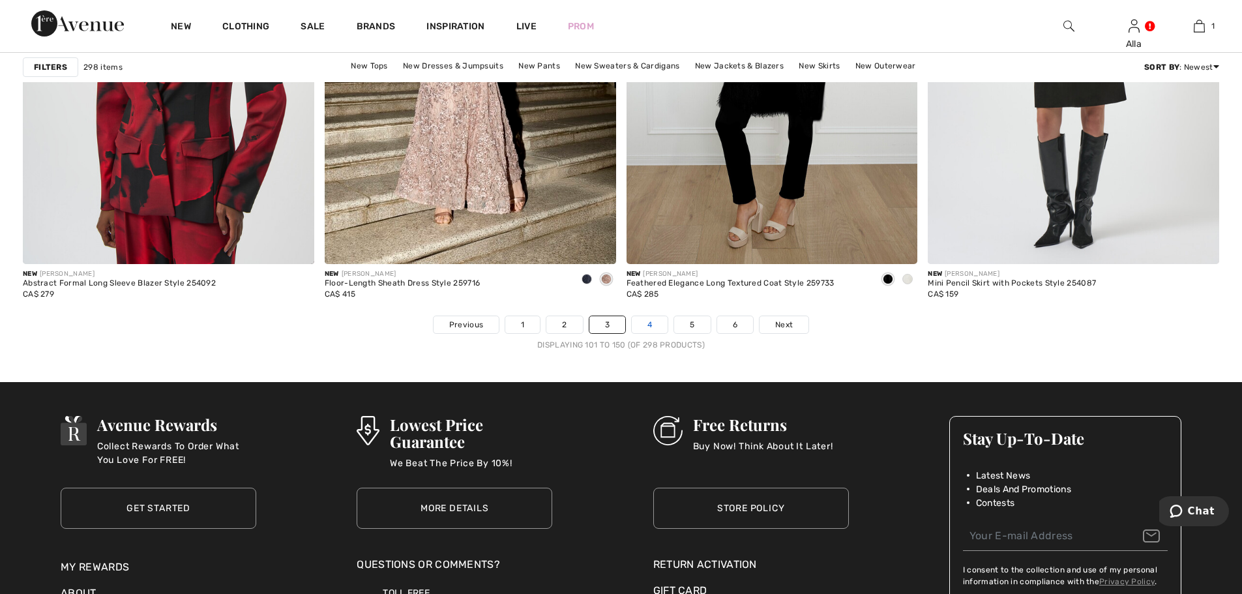
click at [648, 325] on link "4" at bounding box center [650, 324] width 36 height 17
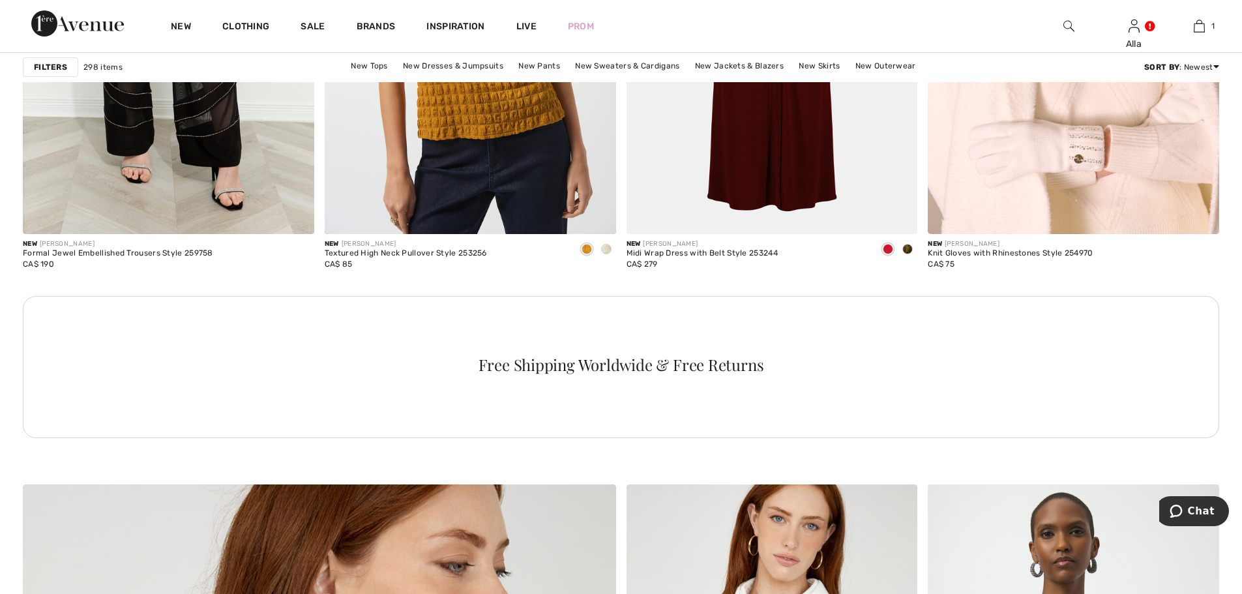
scroll to position [3325, 0]
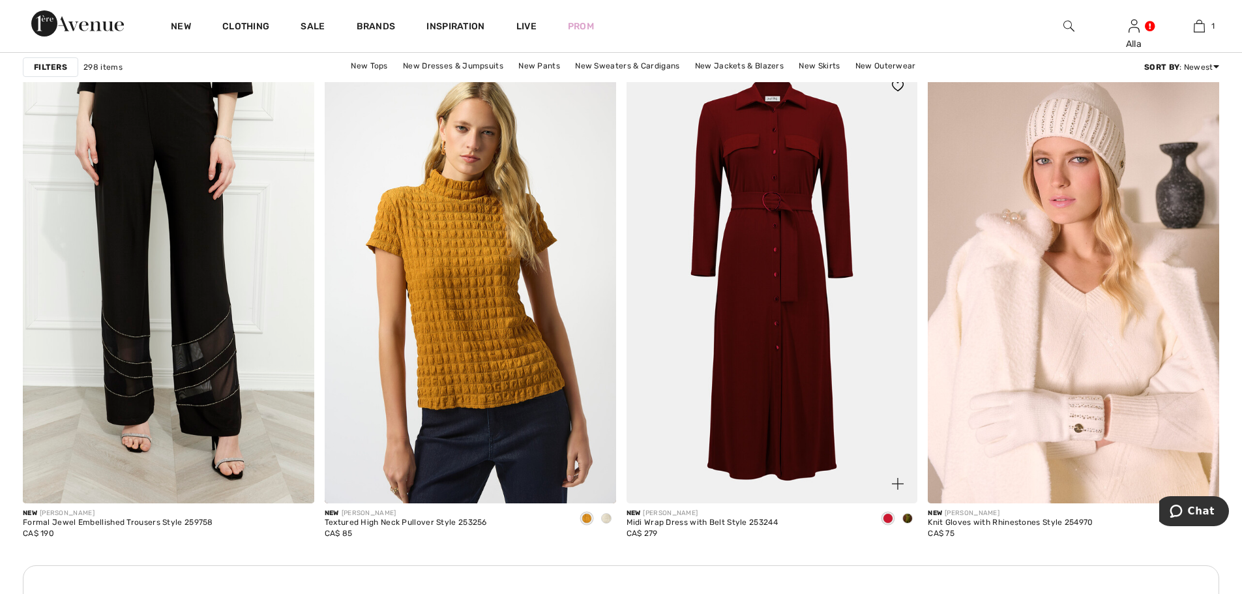
click at [910, 519] on span at bounding box center [907, 518] width 10 height 10
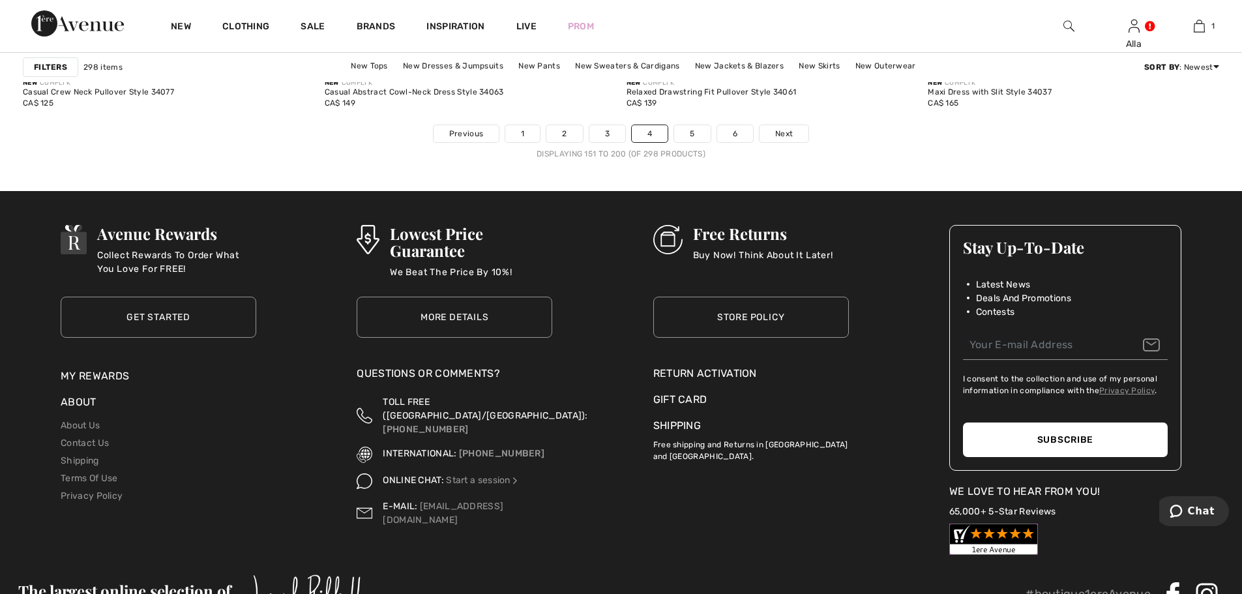
scroll to position [7628, 0]
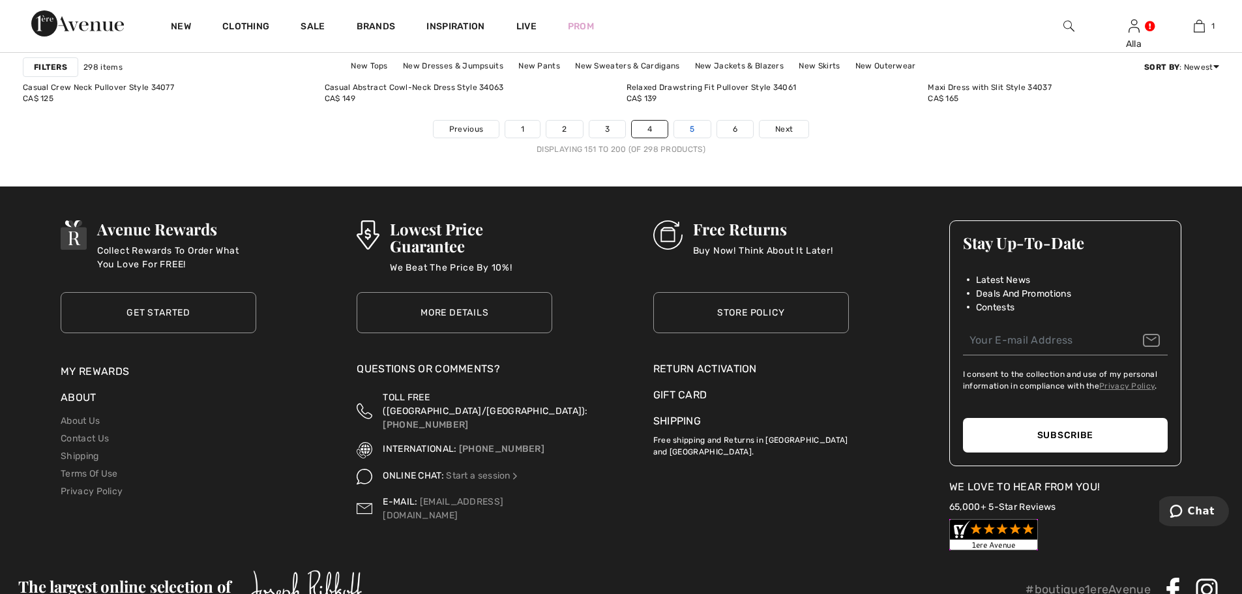
click at [690, 129] on link "5" at bounding box center [692, 129] width 36 height 17
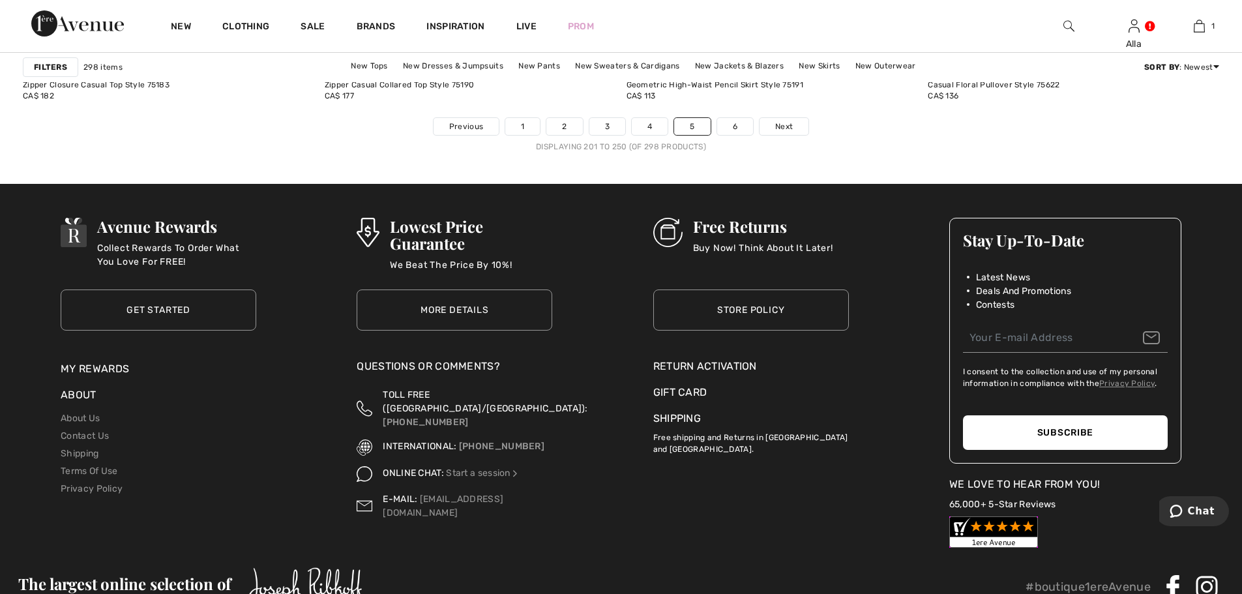
scroll to position [7470, 0]
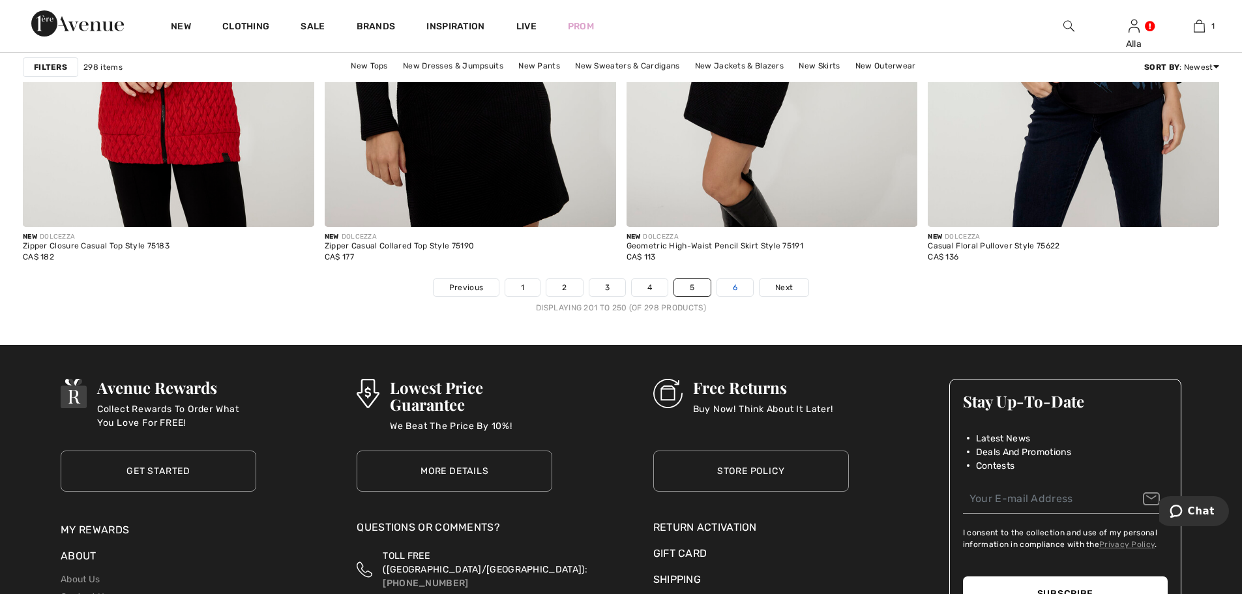
click at [739, 286] on link "6" at bounding box center [735, 287] width 36 height 17
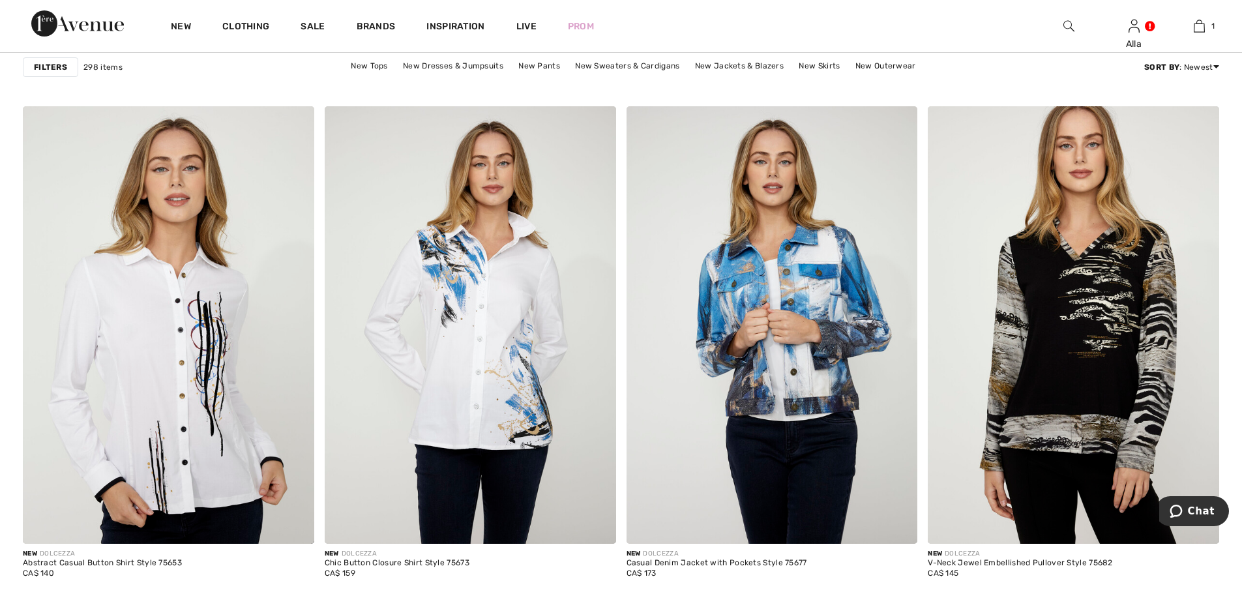
scroll to position [1565, 0]
